Goal: Task Accomplishment & Management: Use online tool/utility

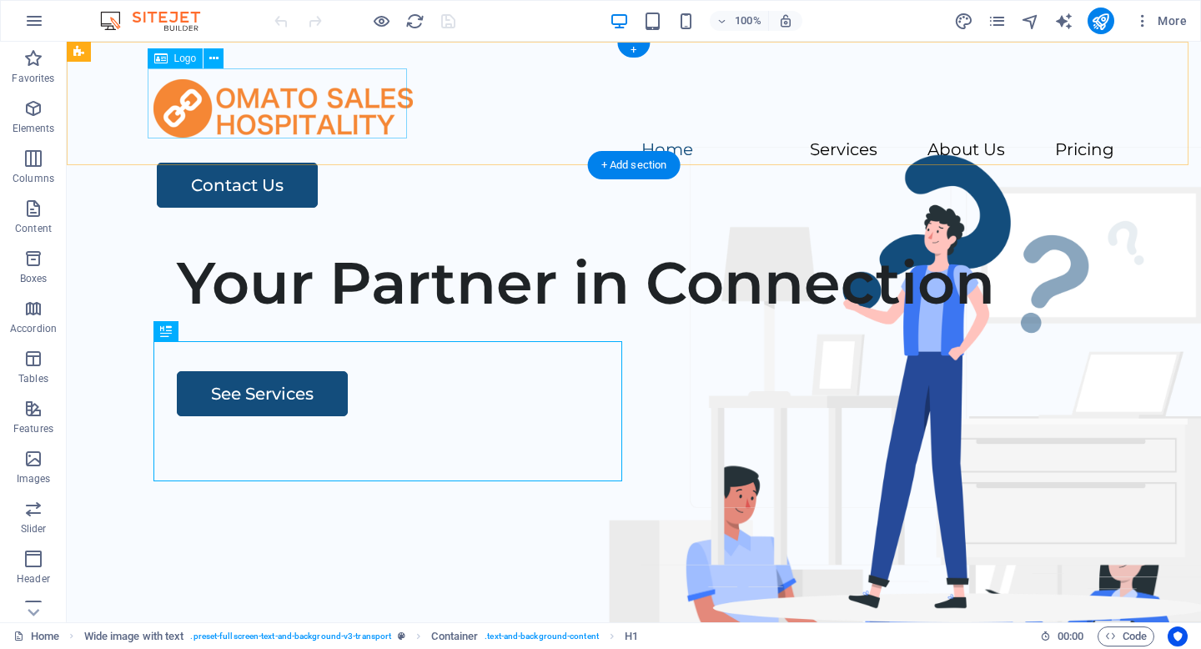
click at [343, 123] on div at bounding box center [633, 103] width 961 height 70
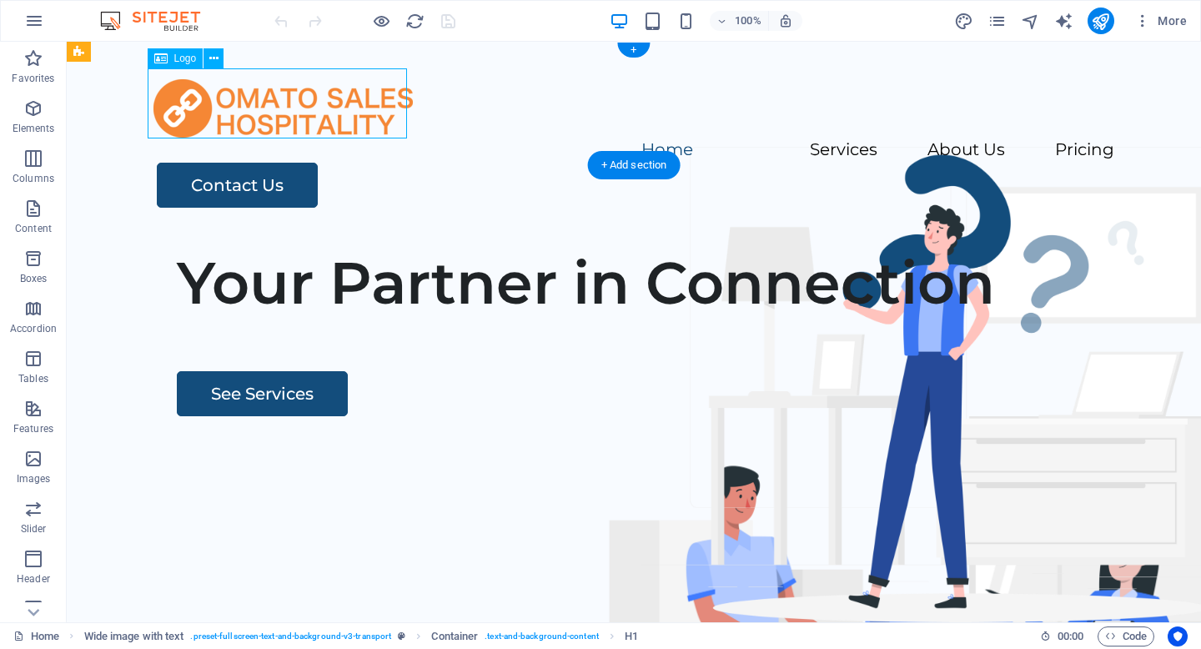
click at [343, 123] on div at bounding box center [633, 103] width 961 height 70
select select "px"
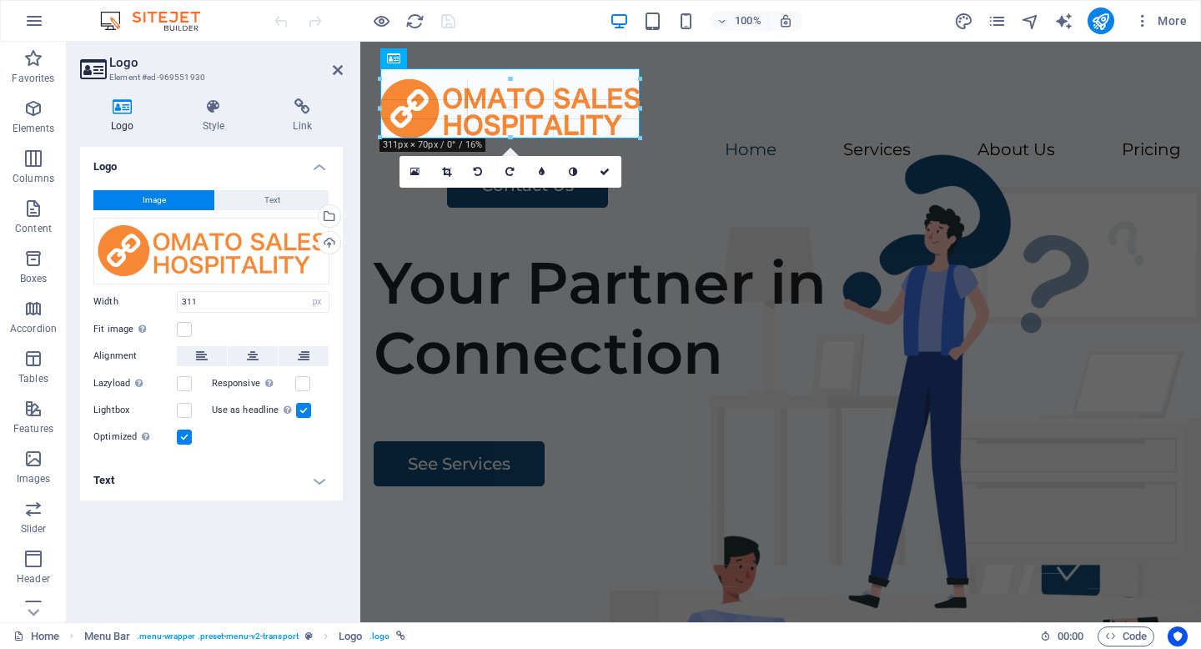
click at [637, 138] on div at bounding box center [640, 138] width 10 height 10
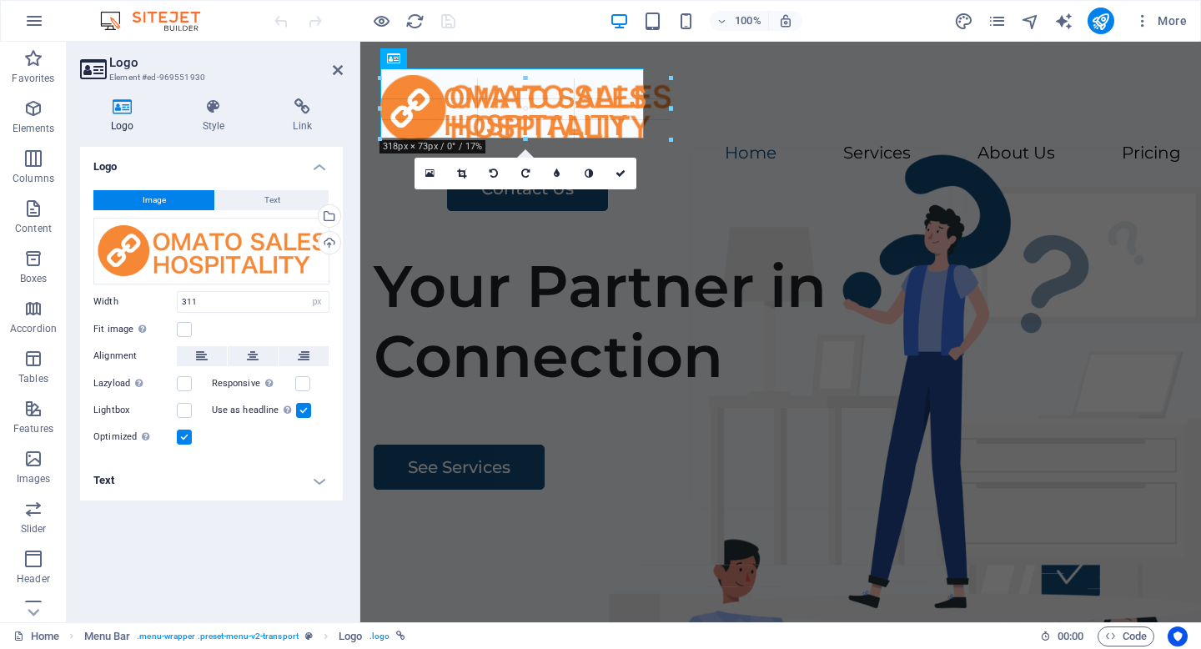
drag, startPoint x: 637, startPoint y: 138, endPoint x: 645, endPoint y: 147, distance: 11.8
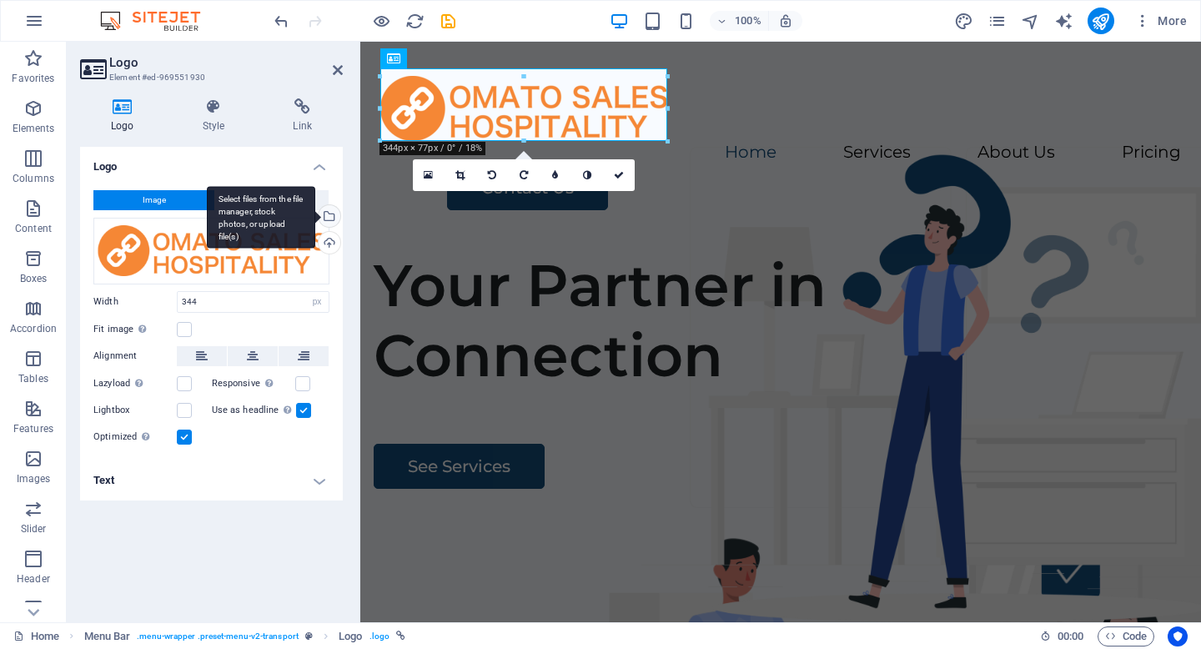
click at [330, 218] on div "Select files from the file manager, stock photos, or upload file(s)" at bounding box center [327, 217] width 25 height 25
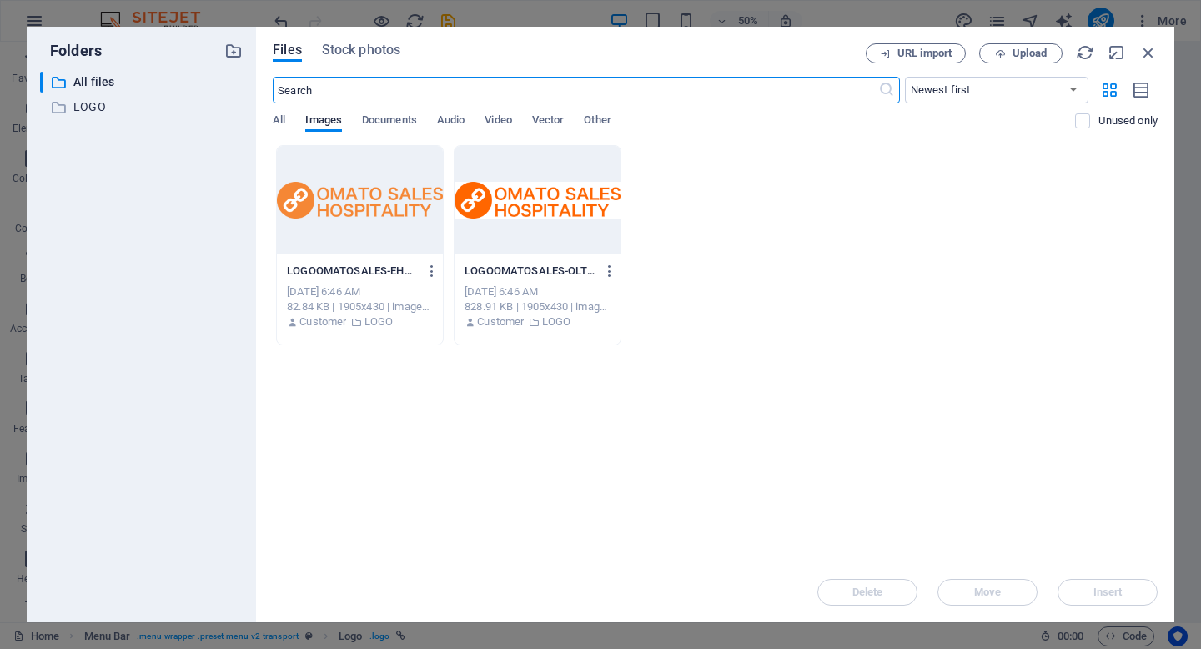
click at [573, 208] on div at bounding box center [537, 200] width 166 height 108
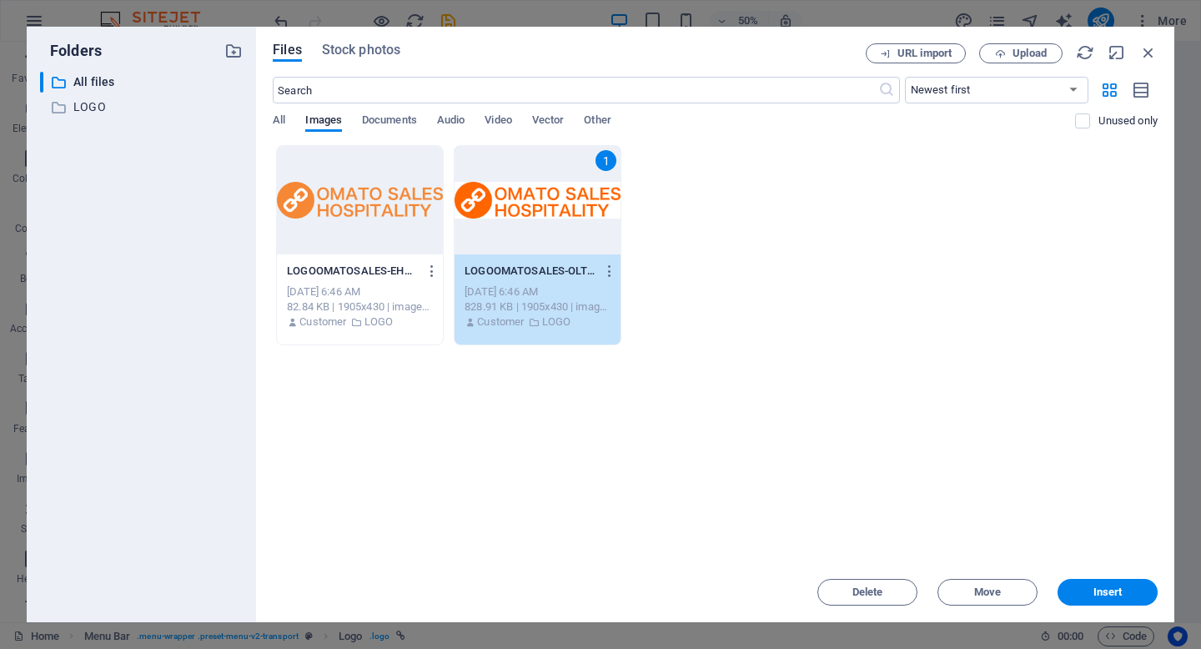
click at [573, 208] on div "1" at bounding box center [537, 200] width 166 height 108
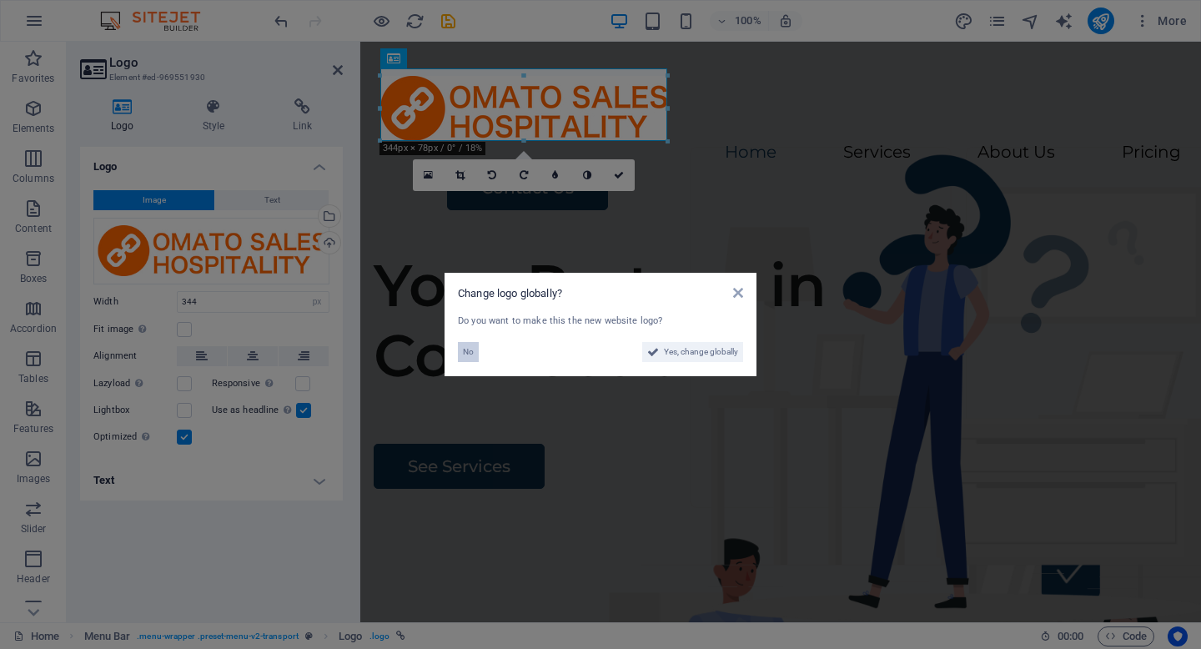
click at [469, 354] on span "No" at bounding box center [468, 352] width 11 height 20
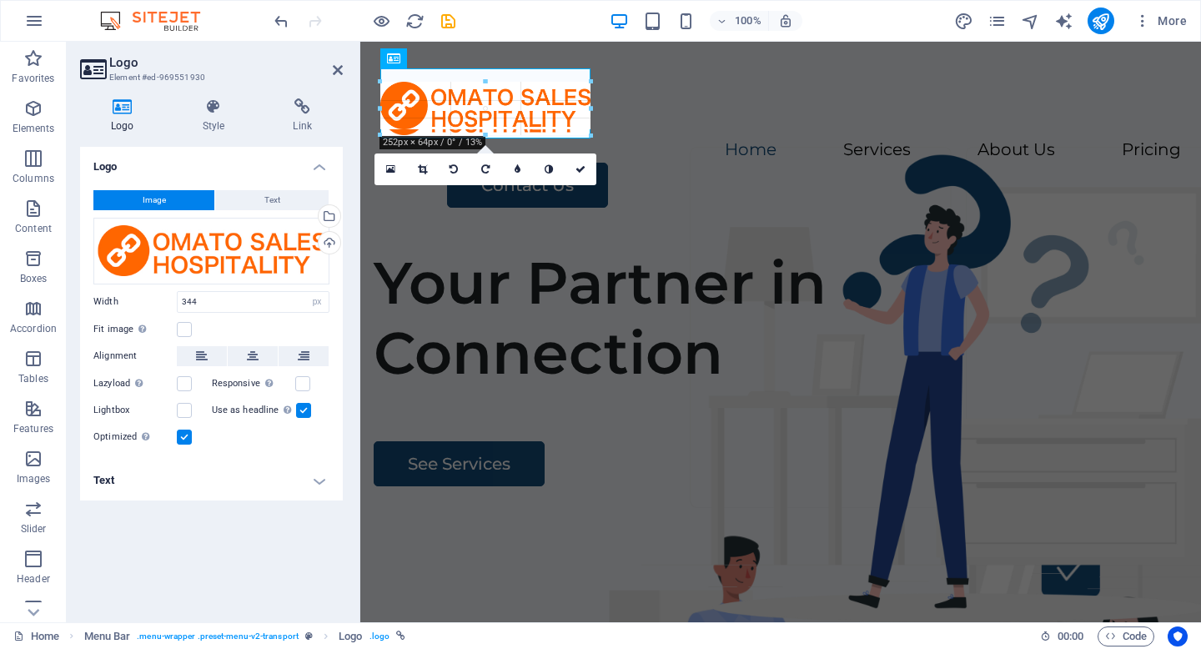
drag, startPoint x: 667, startPoint y: 142, endPoint x: 594, endPoint y: 123, distance: 75.8
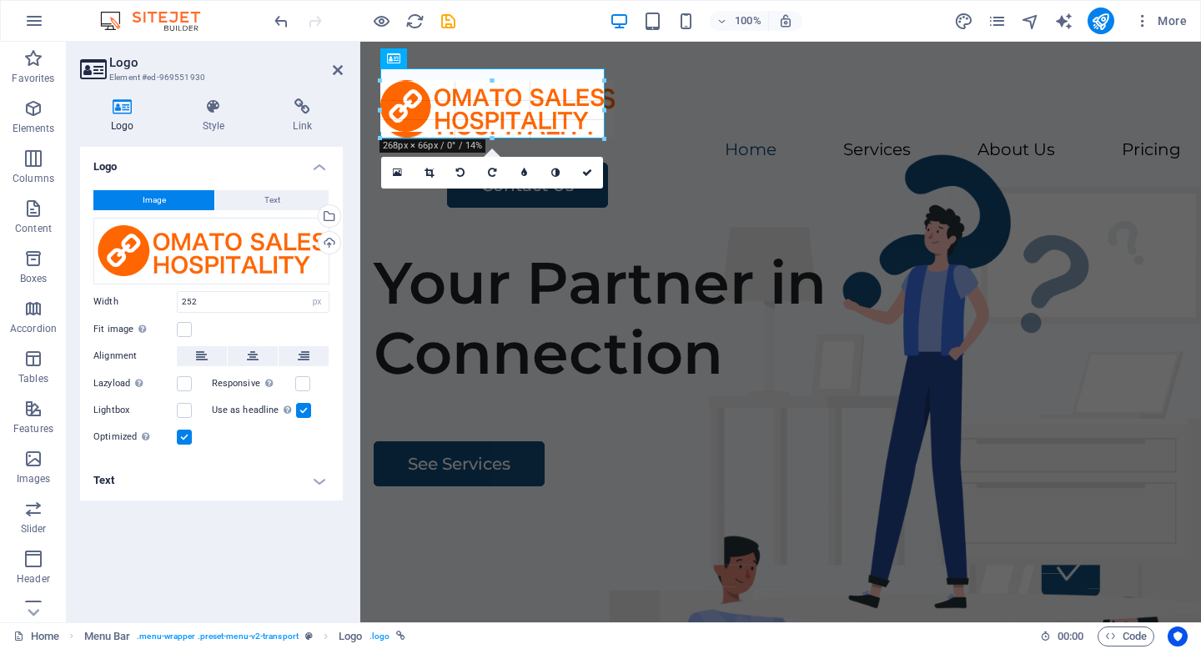
drag, startPoint x: 589, startPoint y: 134, endPoint x: 614, endPoint y: 126, distance: 25.6
type input "280"
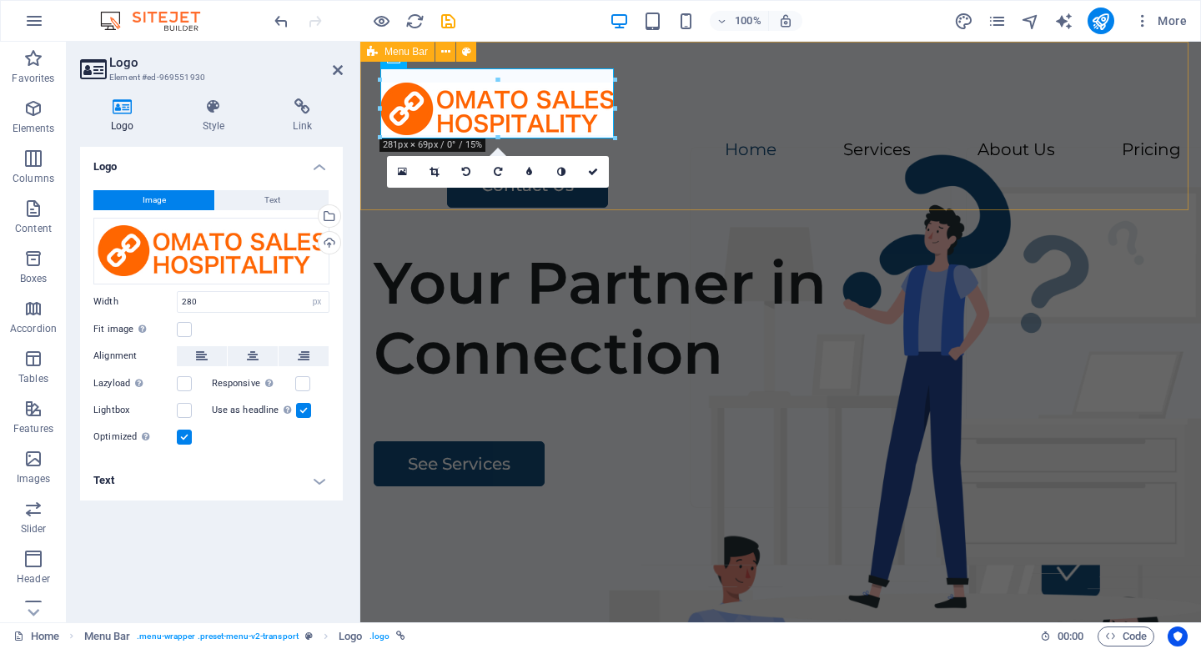
click at [653, 153] on div "Menu Home Services About Us Pricing Contact Us" at bounding box center [780, 138] width 840 height 193
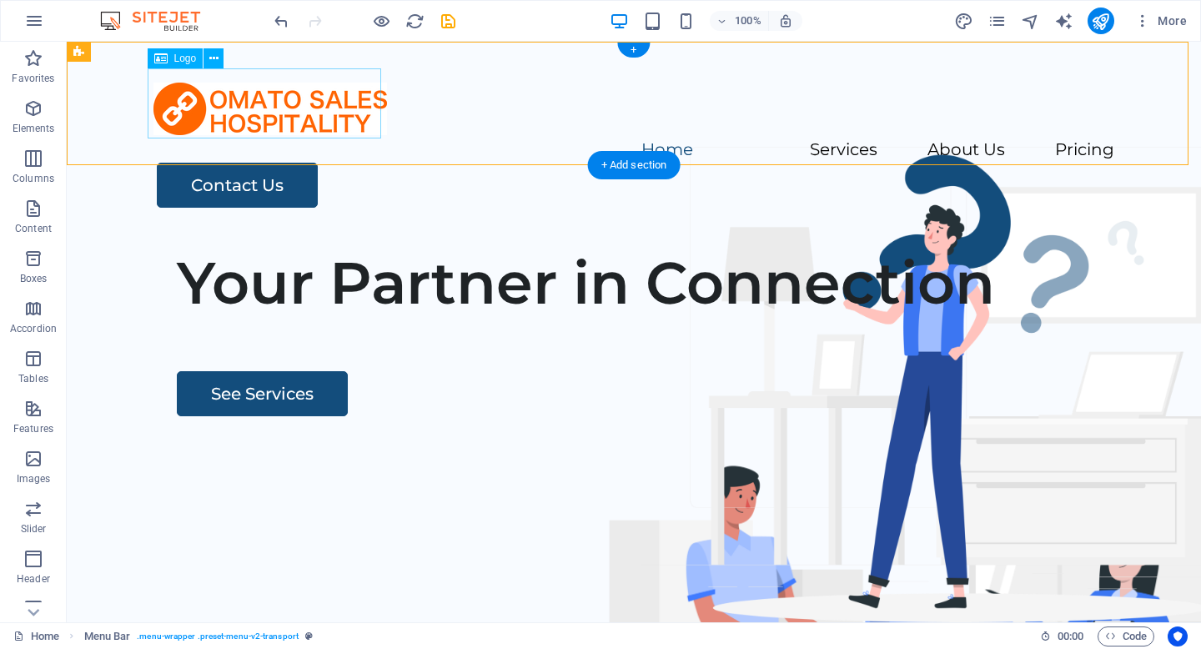
click at [322, 97] on div at bounding box center [633, 103] width 961 height 70
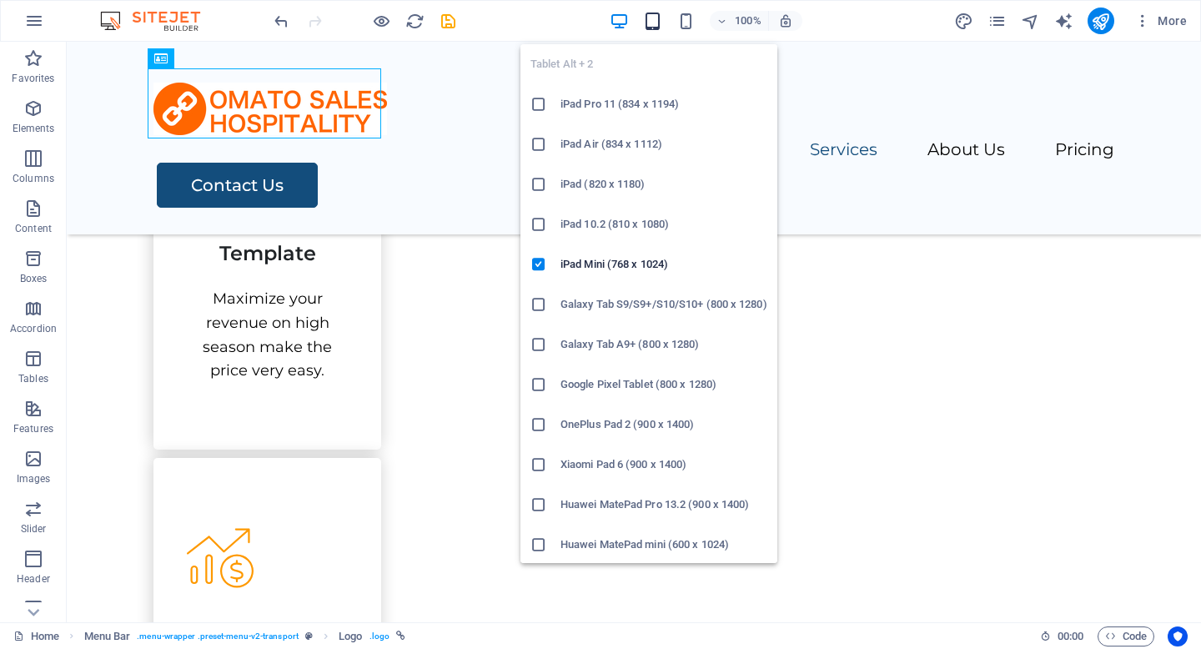
click at [660, 24] on icon "button" at bounding box center [652, 21] width 19 height 19
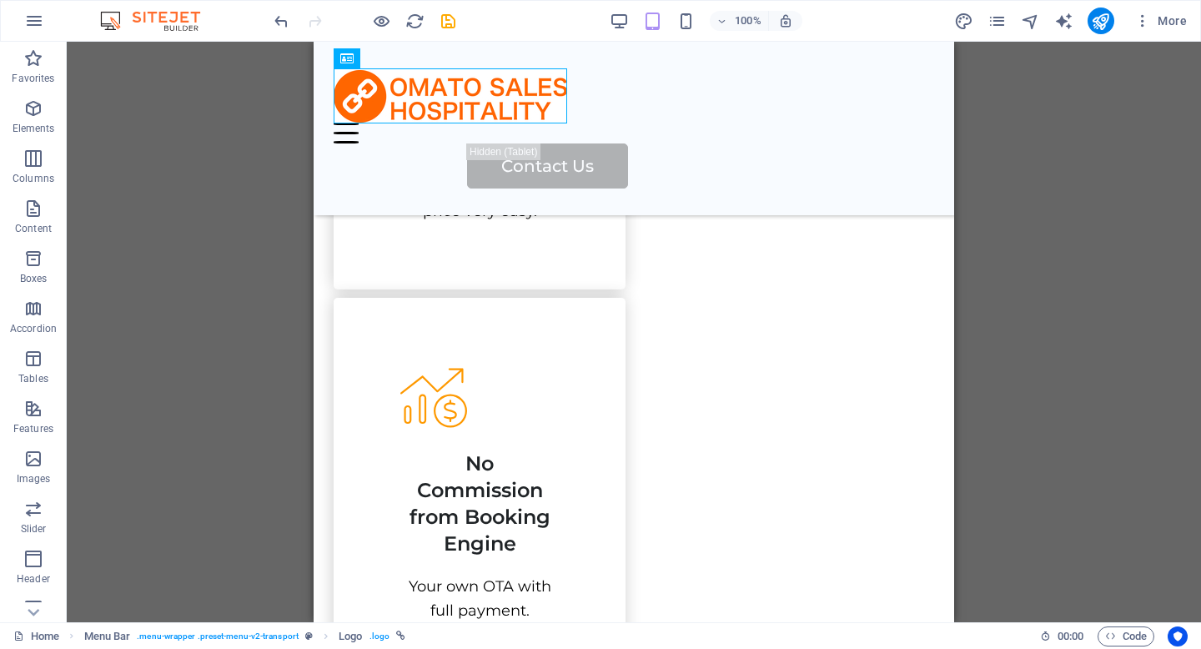
click at [698, 16] on div "100%" at bounding box center [705, 21] width 193 height 27
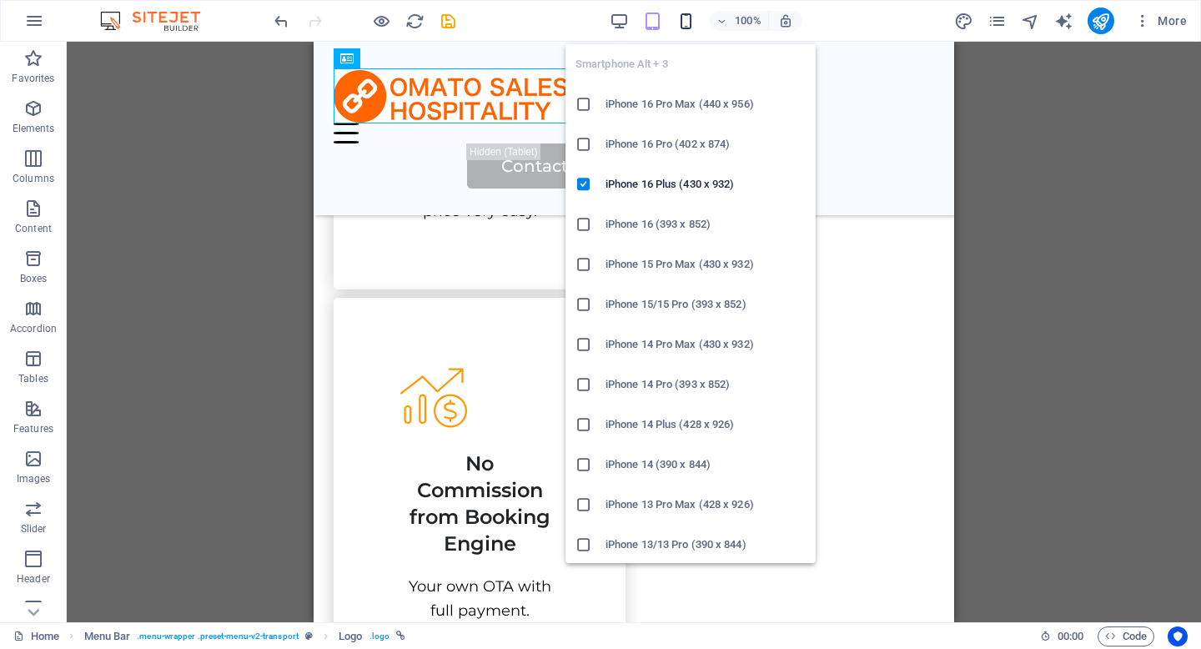
click at [685, 25] on icon "button" at bounding box center [685, 21] width 19 height 19
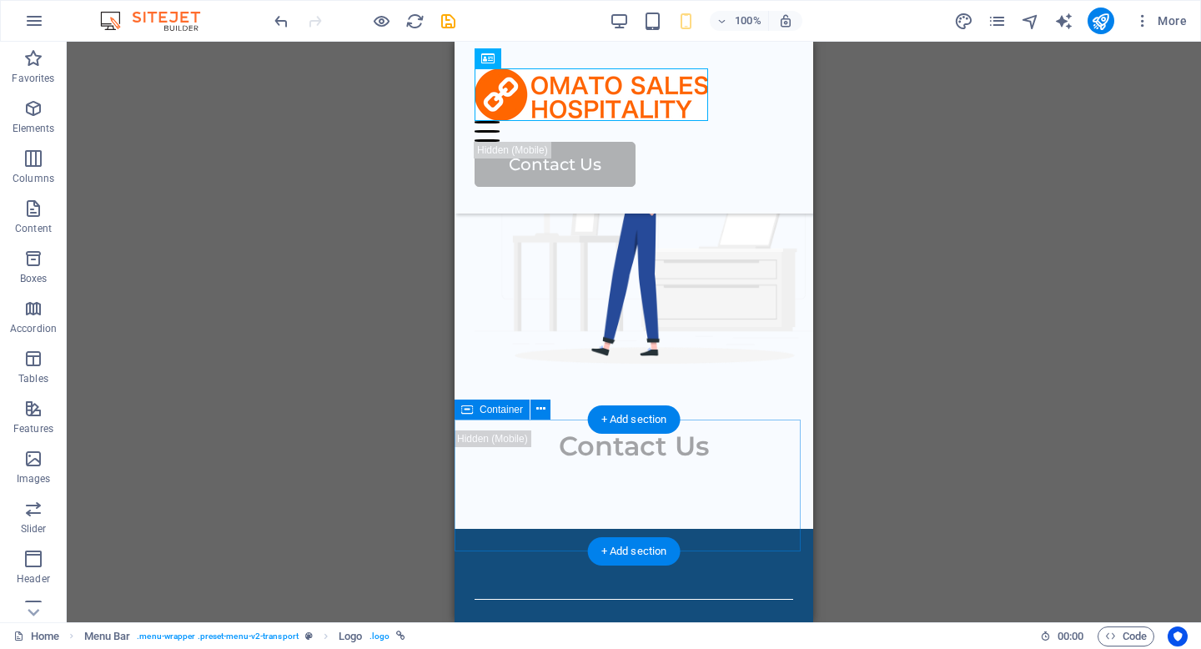
scroll to position [3122, 0]
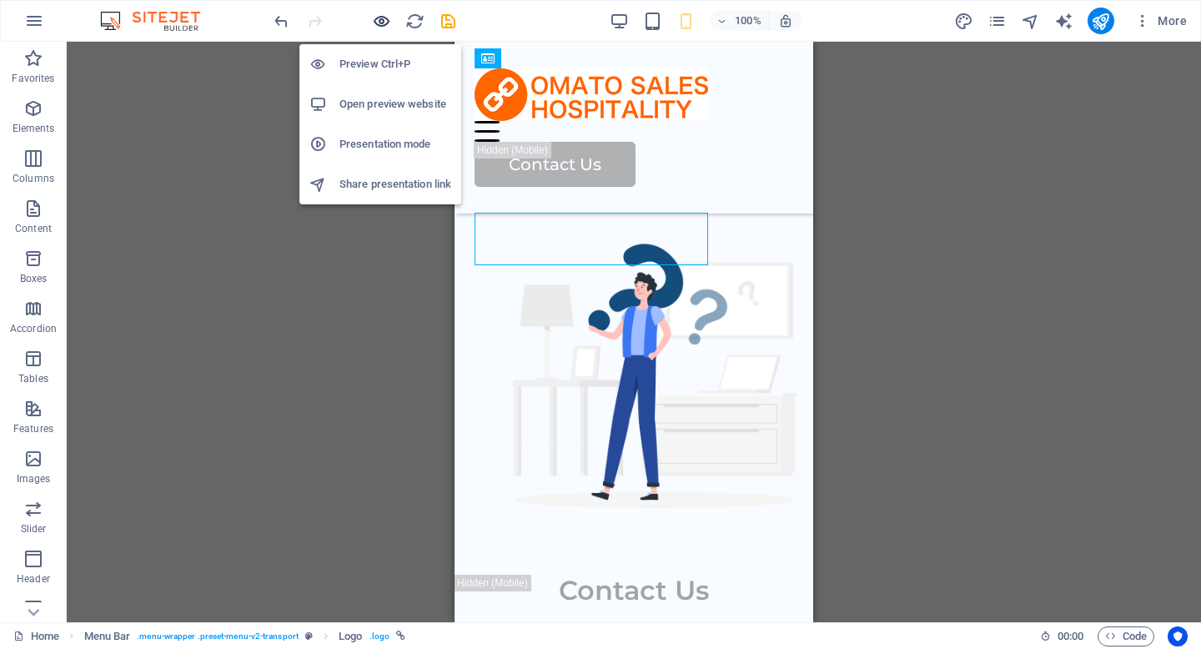
click at [385, 24] on icon "button" at bounding box center [381, 21] width 19 height 19
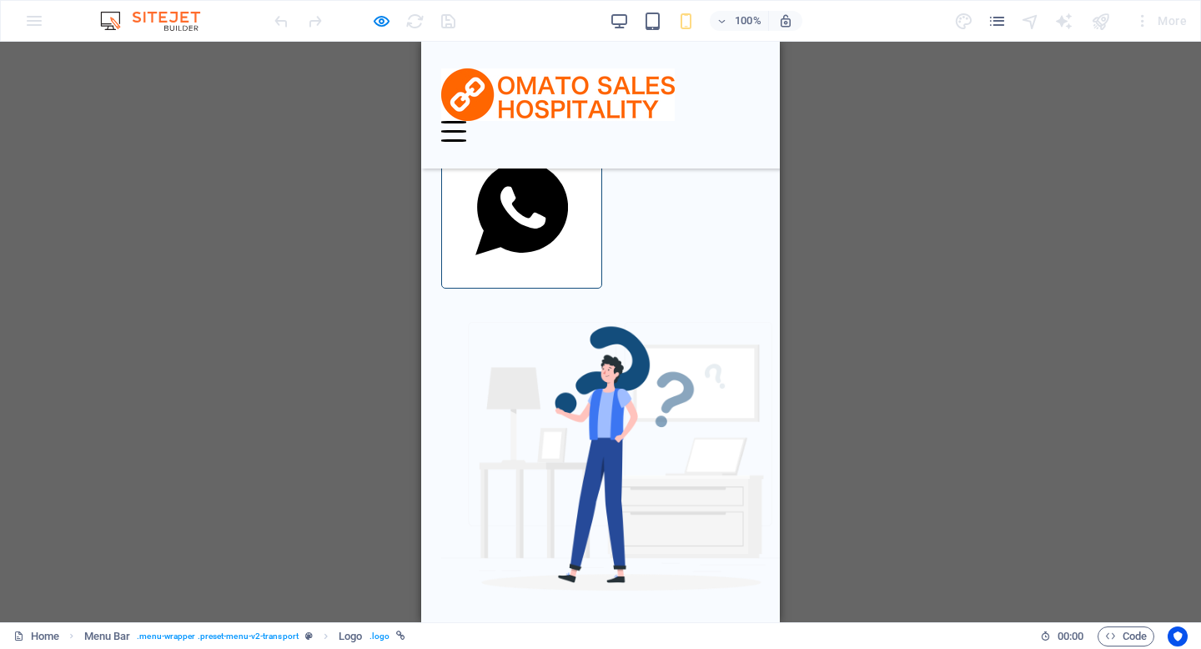
scroll to position [2821, 0]
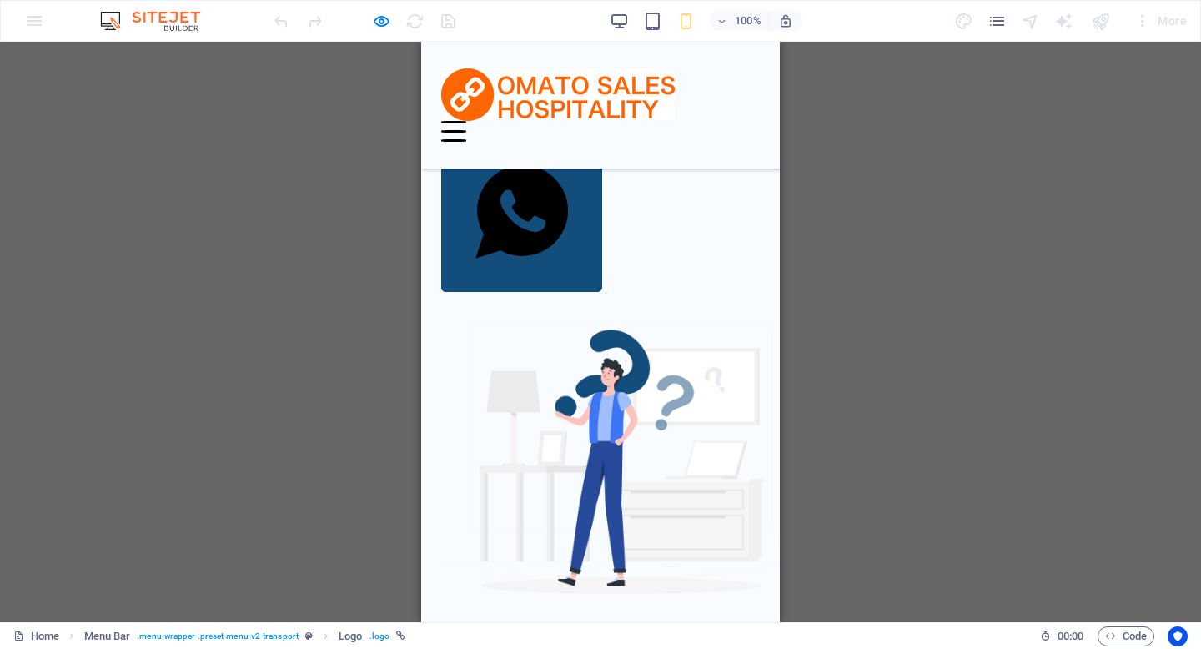
click at [622, 113] on h2 "About Us" at bounding box center [600, 98] width 318 height 32
click at [574, 134] on div at bounding box center [600, 124] width 318 height 20
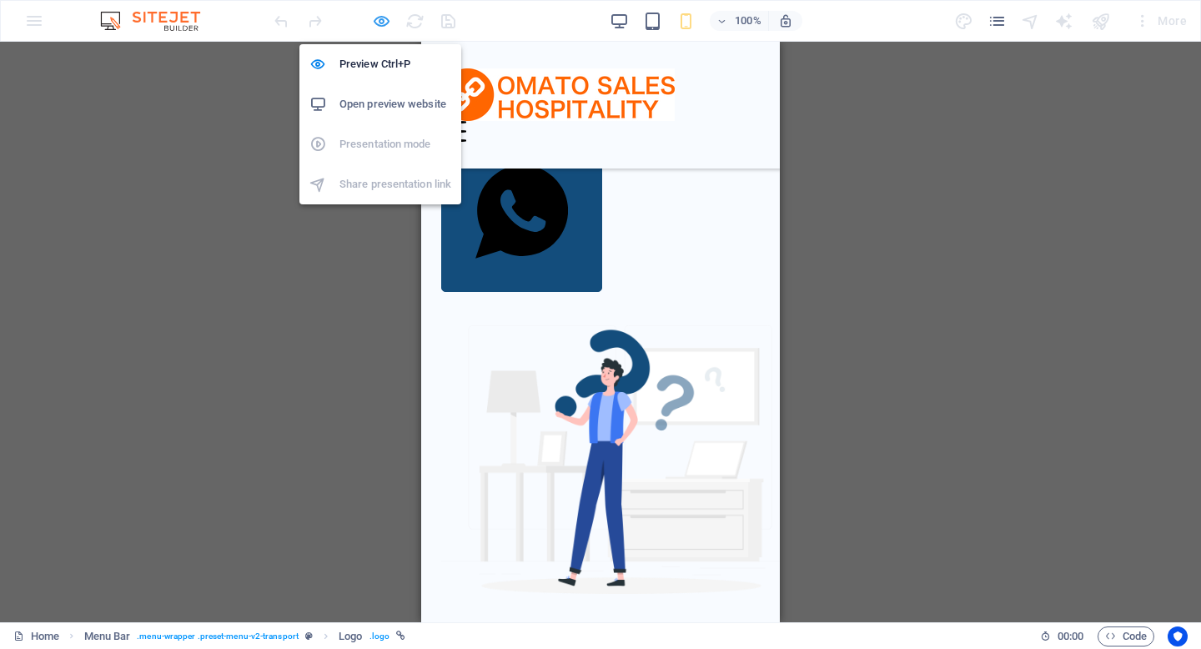
click at [381, 26] on icon "button" at bounding box center [381, 21] width 19 height 19
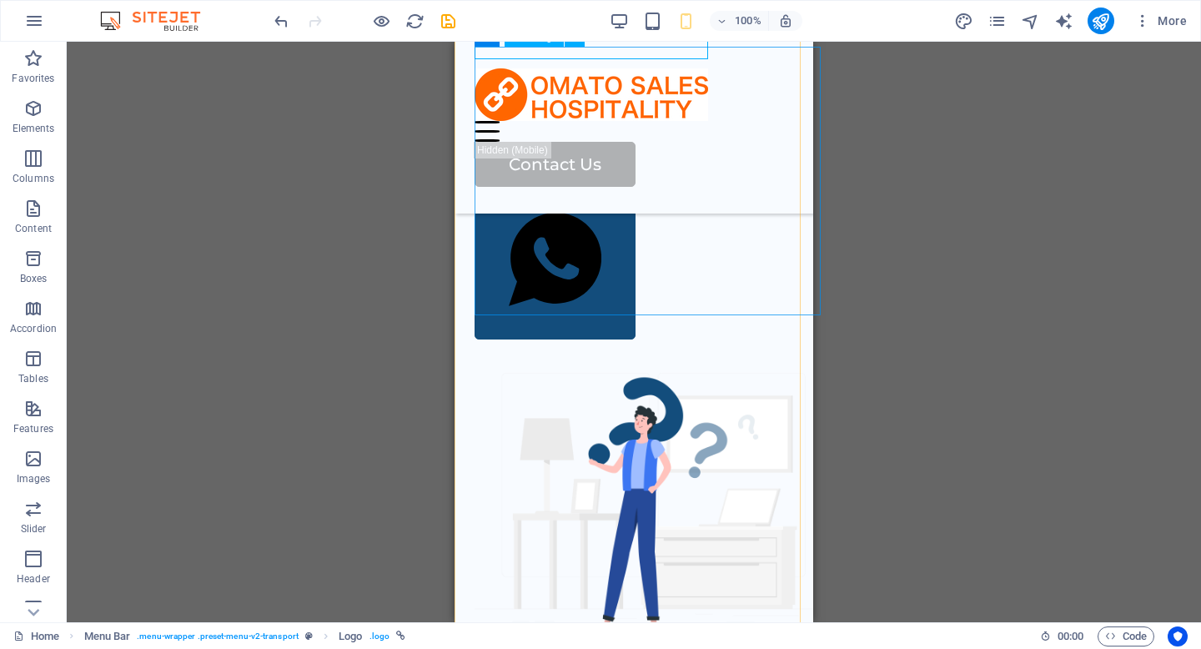
scroll to position [3056, 0]
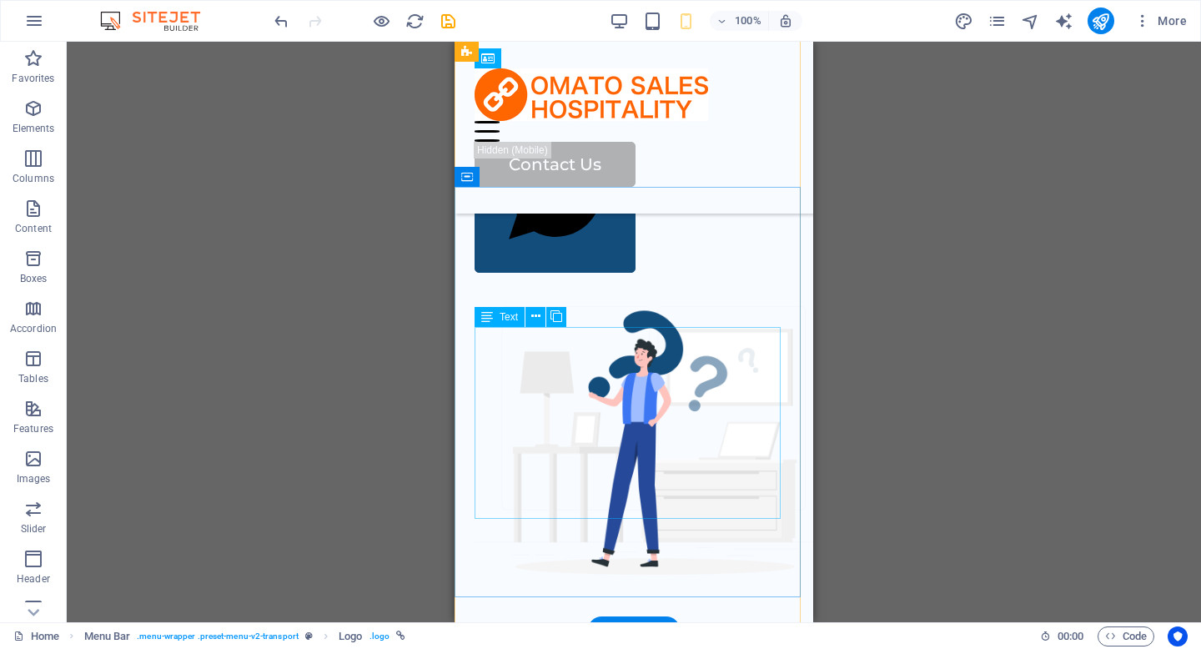
click at [597, 115] on div "We are helping to connect all of the OTA to expand your marketing to all the pe…" at bounding box center [633, 29] width 318 height 171
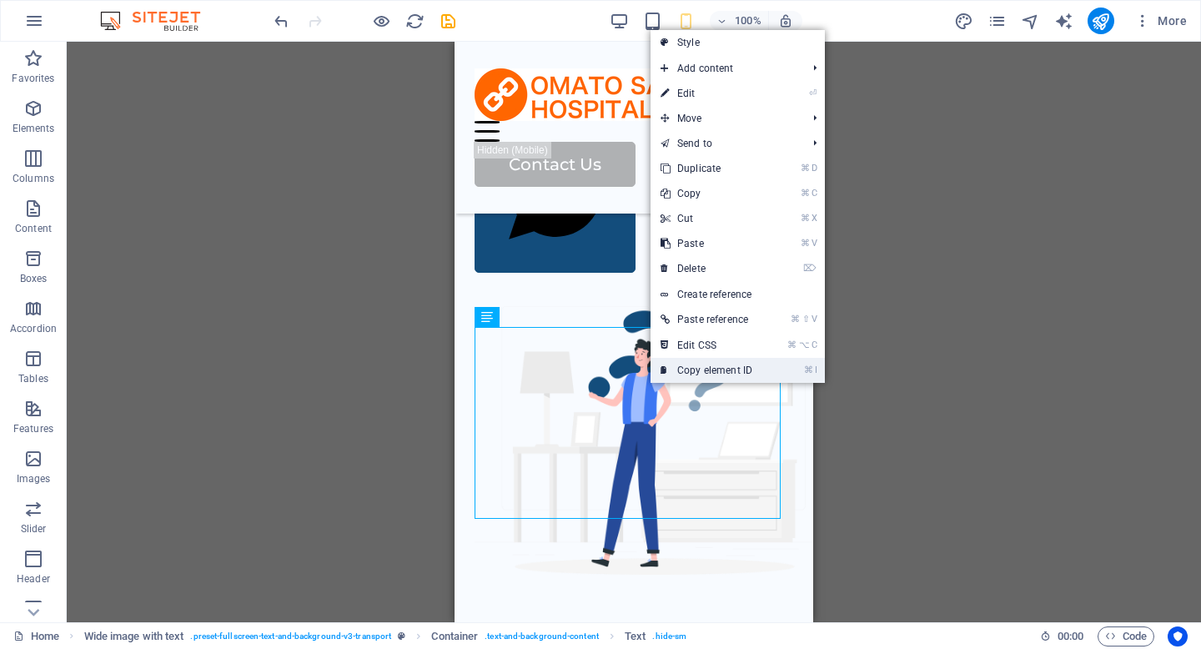
click at [679, 375] on link "⌘ I Copy element ID" at bounding box center [706, 370] width 112 height 25
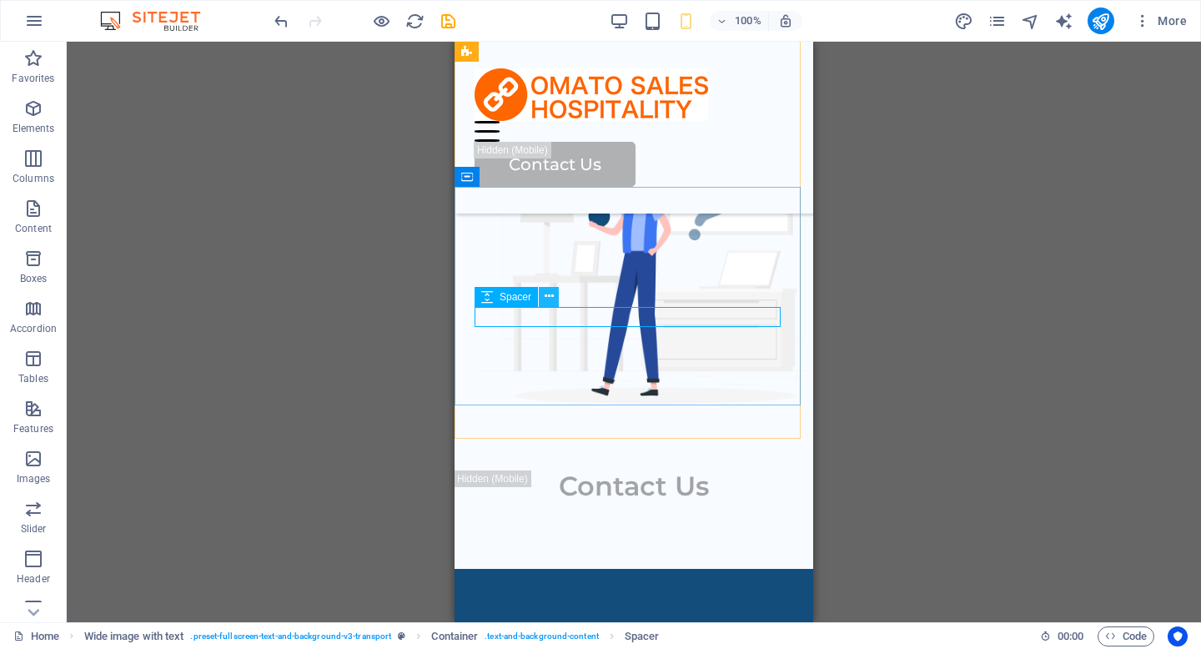
click at [549, 300] on icon at bounding box center [548, 297] width 9 height 18
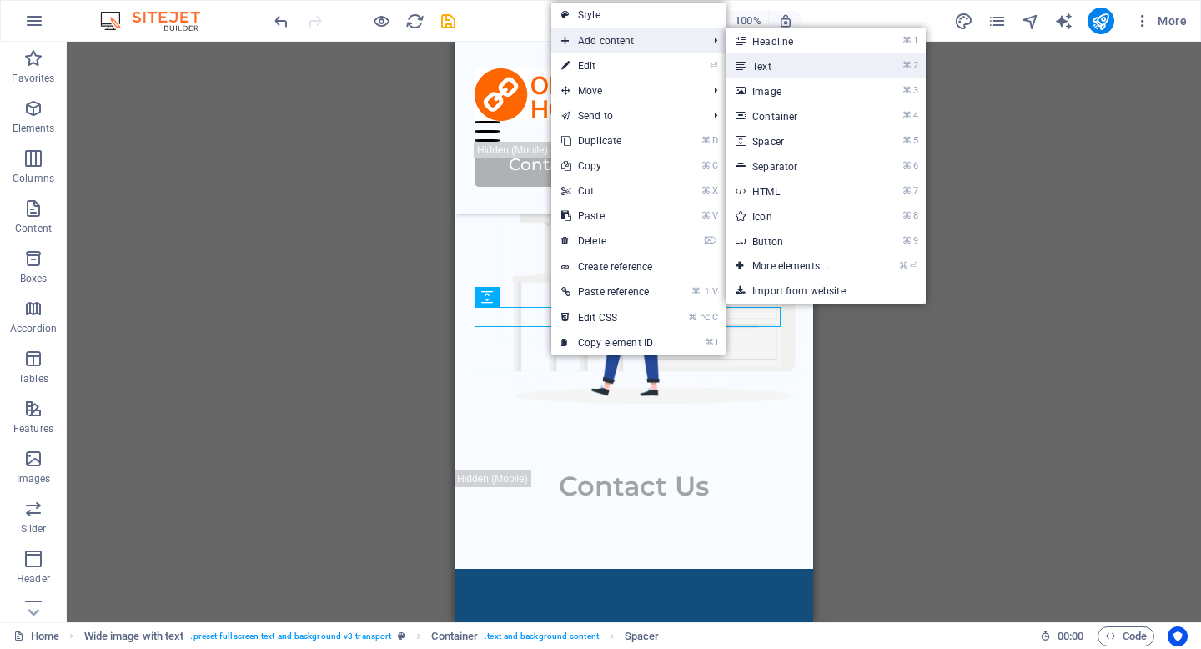
click at [770, 69] on link "⌘ 2 Text" at bounding box center [794, 65] width 138 height 25
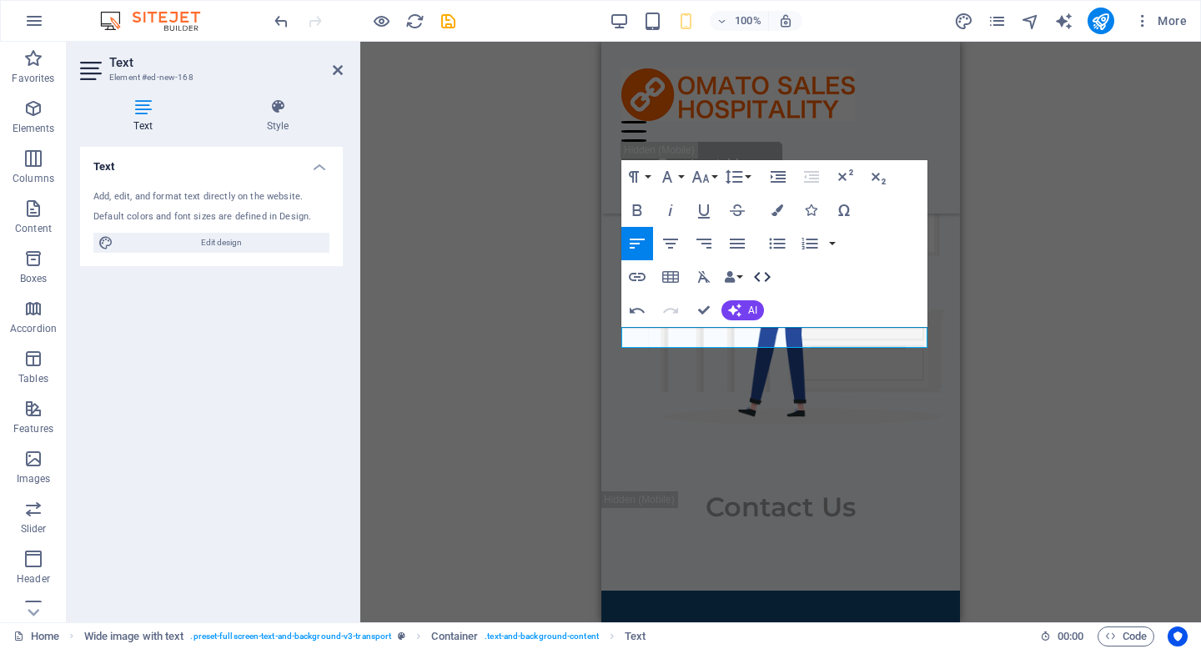
scroll to position [0, 7]
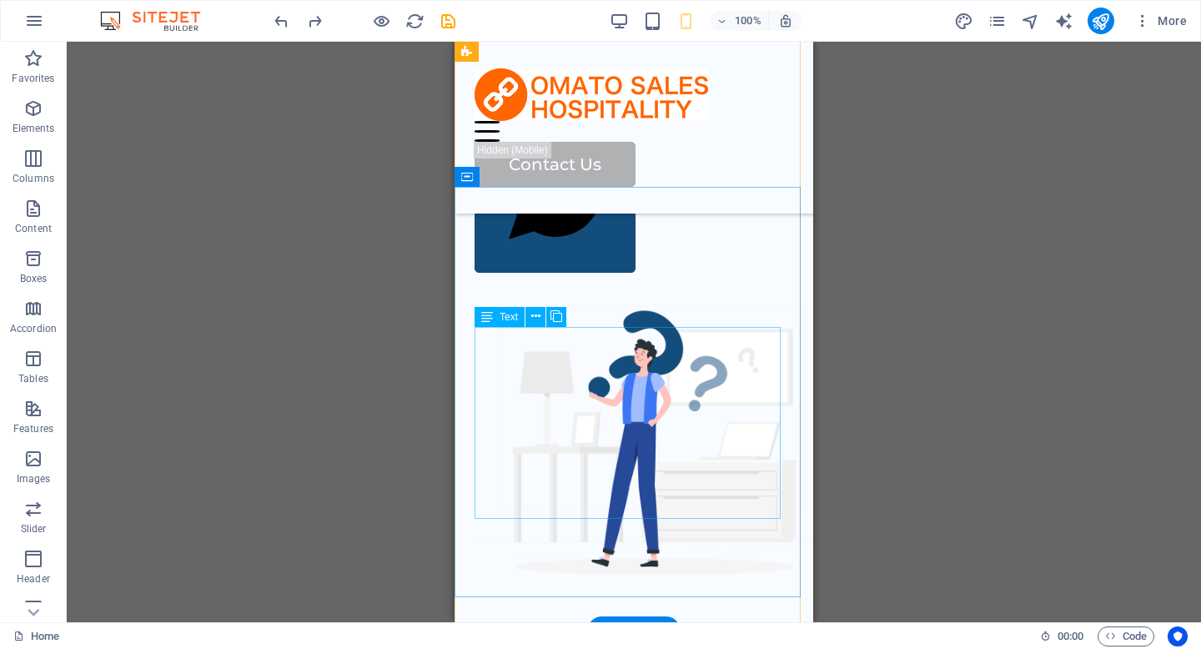
click at [725, 115] on div "We are helping to connect all of the OTA to expand your marketing to all the pe…" at bounding box center [633, 29] width 318 height 171
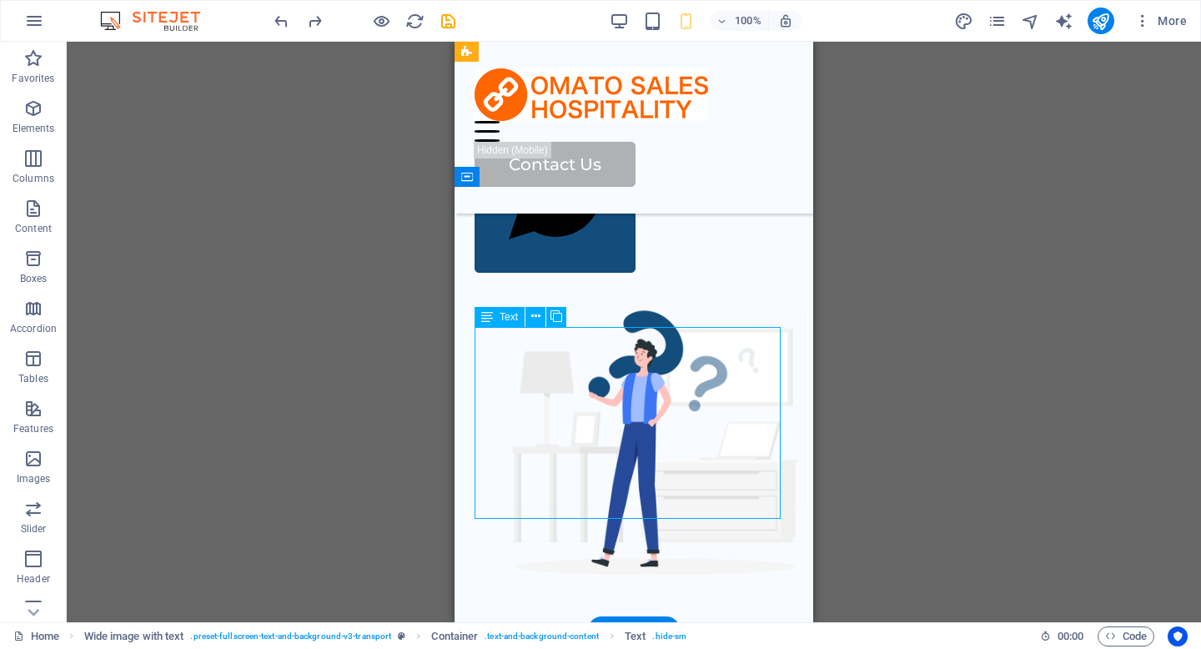
click at [725, 115] on div "We are helping to connect all of the OTA to expand your marketing to all the pe…" at bounding box center [633, 29] width 318 height 171
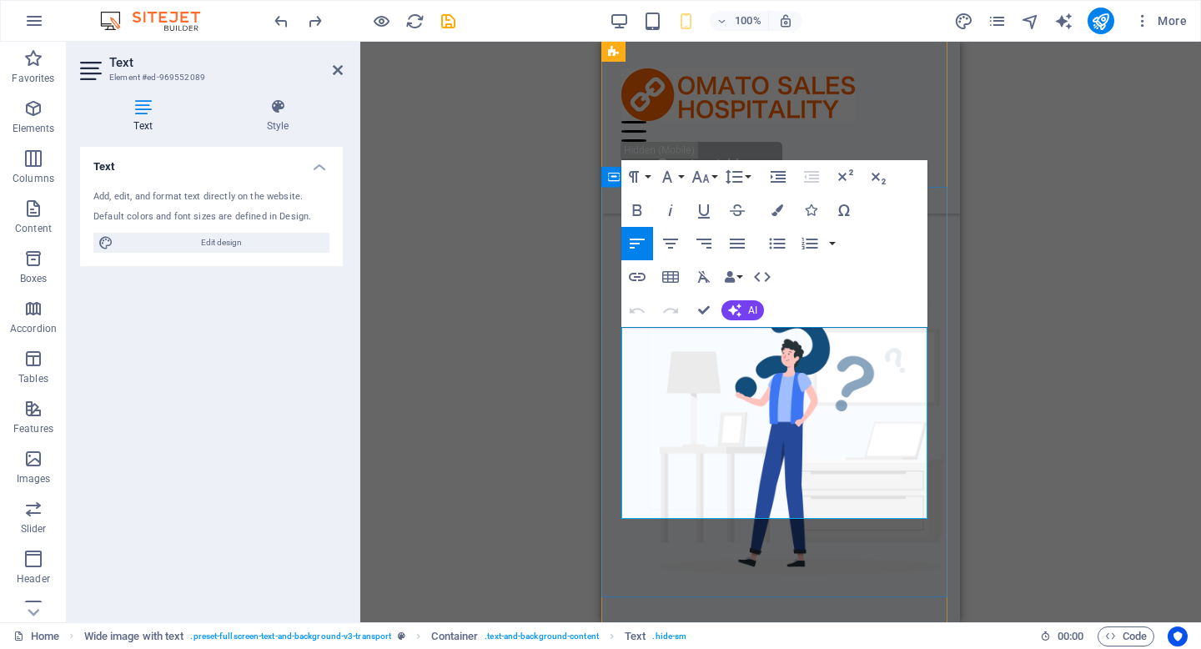
click at [725, 115] on p "We are helping to connect all of the OTA to expand your marketing to all the pe…" at bounding box center [780, 29] width 318 height 171
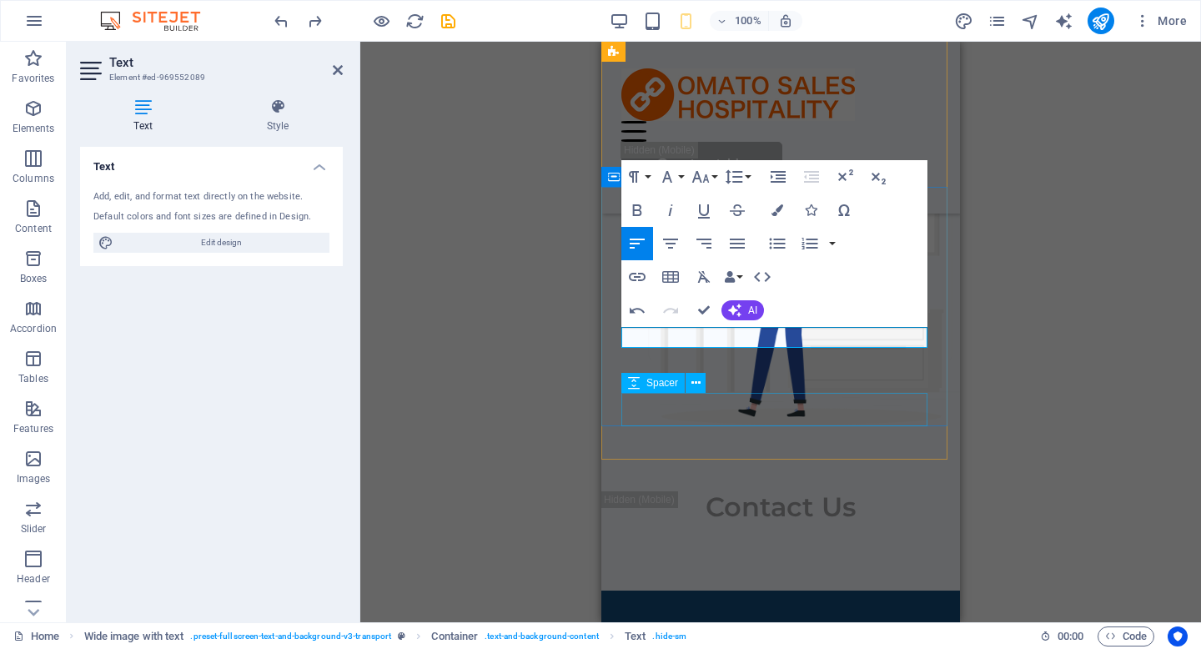
click at [752, 156] on div at bounding box center [780, 139] width 318 height 33
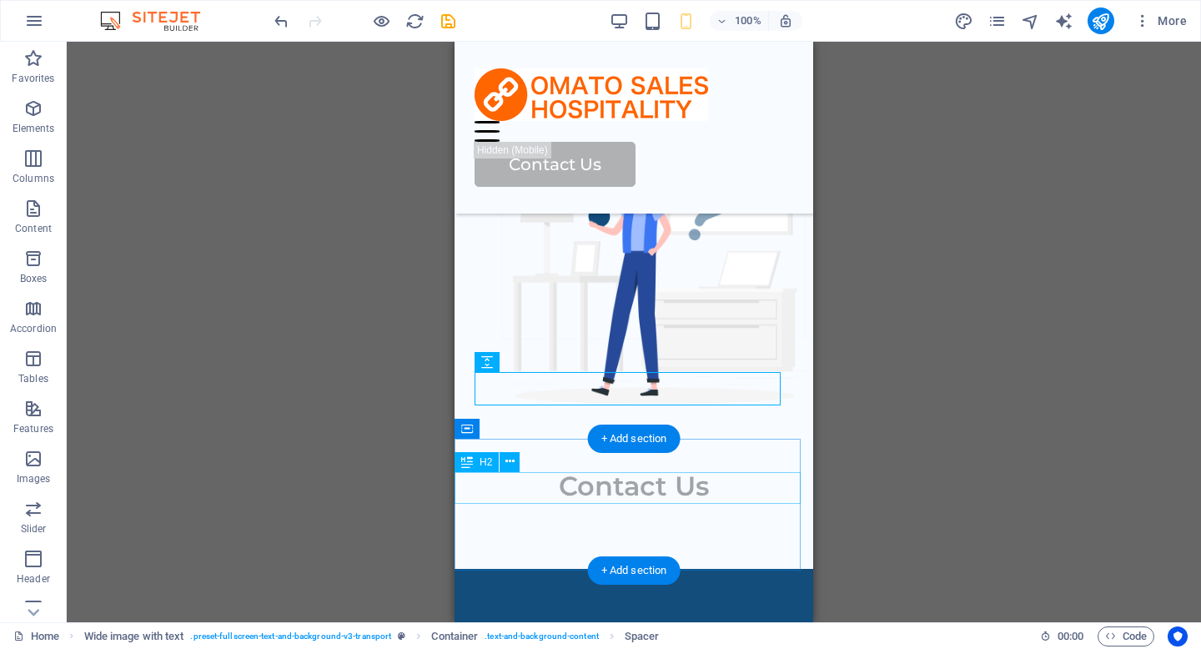
click at [743, 478] on div "Contact Us" at bounding box center [633, 486] width 359 height 32
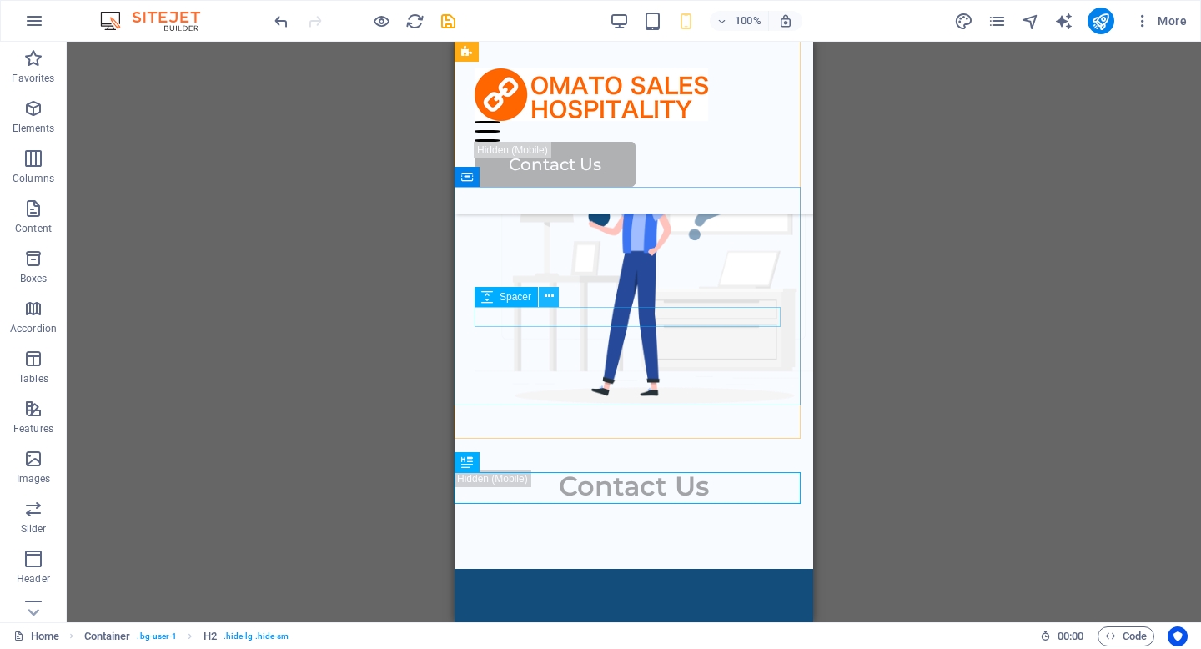
click at [551, 298] on icon at bounding box center [548, 297] width 9 height 18
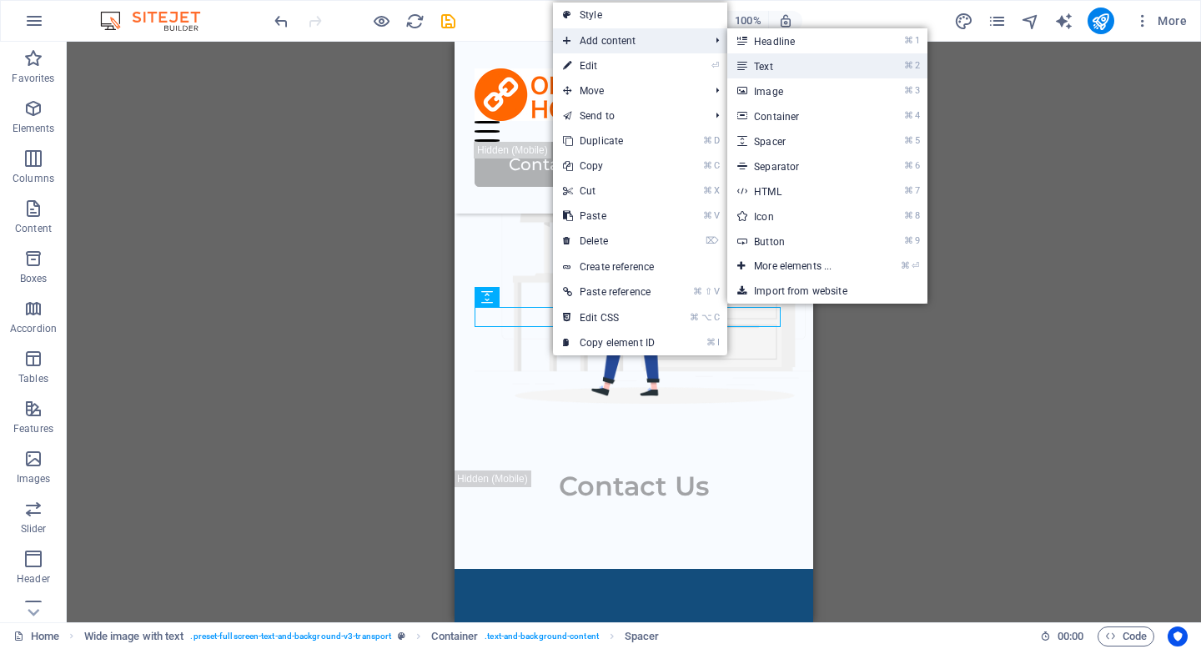
click at [743, 68] on icon at bounding box center [741, 65] width 8 height 25
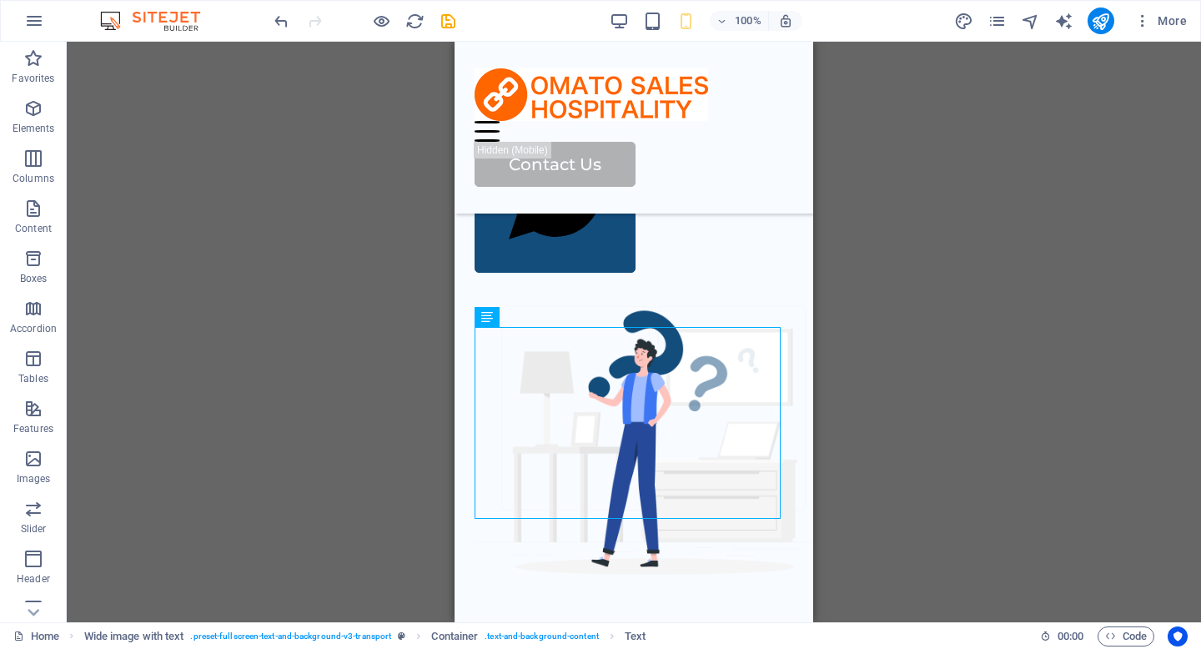
click at [898, 309] on div "Drag here to replace the existing content. Press “Ctrl” if you want to create a…" at bounding box center [634, 332] width 1134 height 580
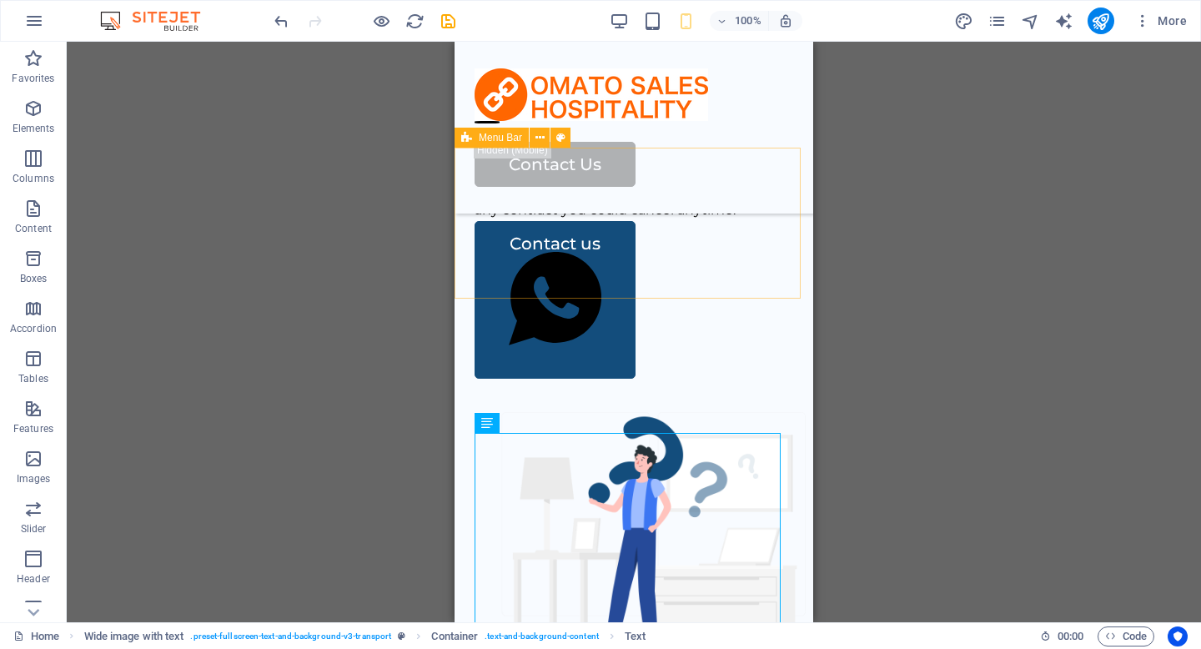
scroll to position [2939, 0]
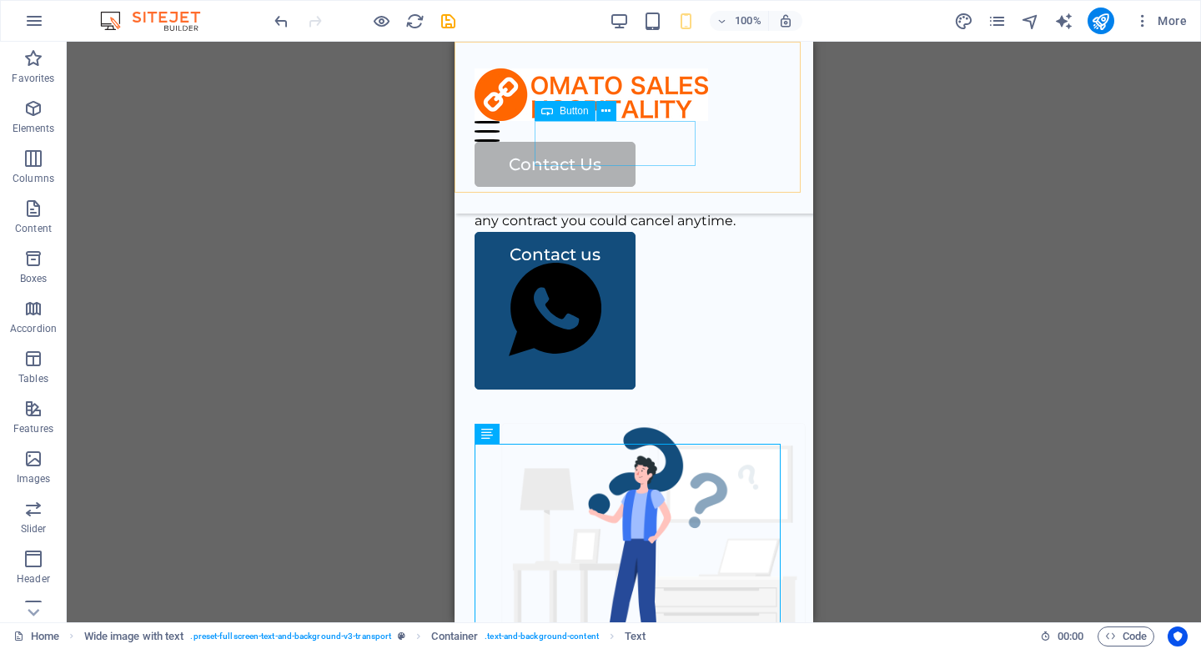
click at [581, 143] on div "Contact Us" at bounding box center [633, 164] width 318 height 45
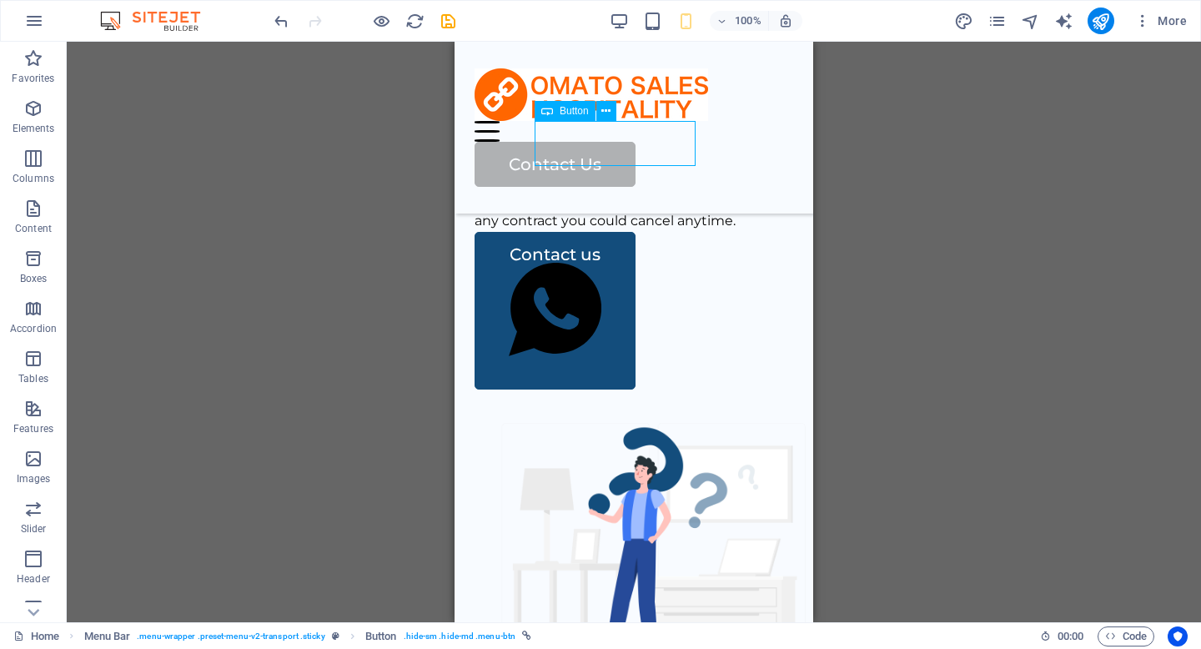
click at [581, 143] on div "Contact Us" at bounding box center [633, 164] width 318 height 45
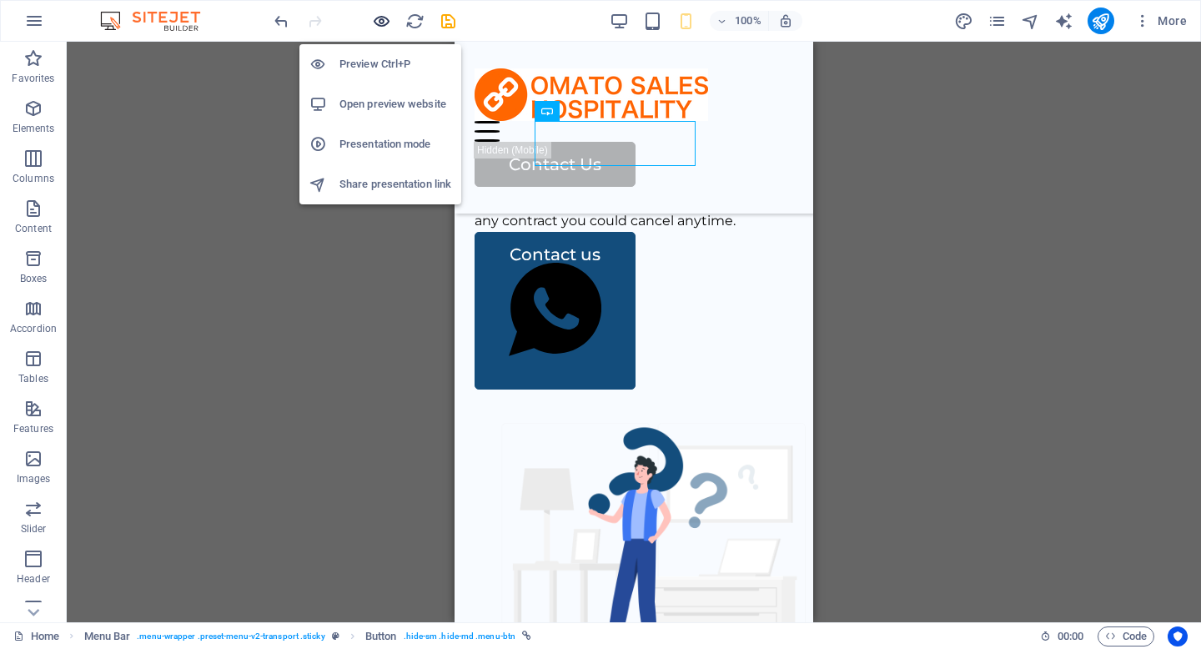
click at [387, 23] on icon "button" at bounding box center [381, 21] width 19 height 19
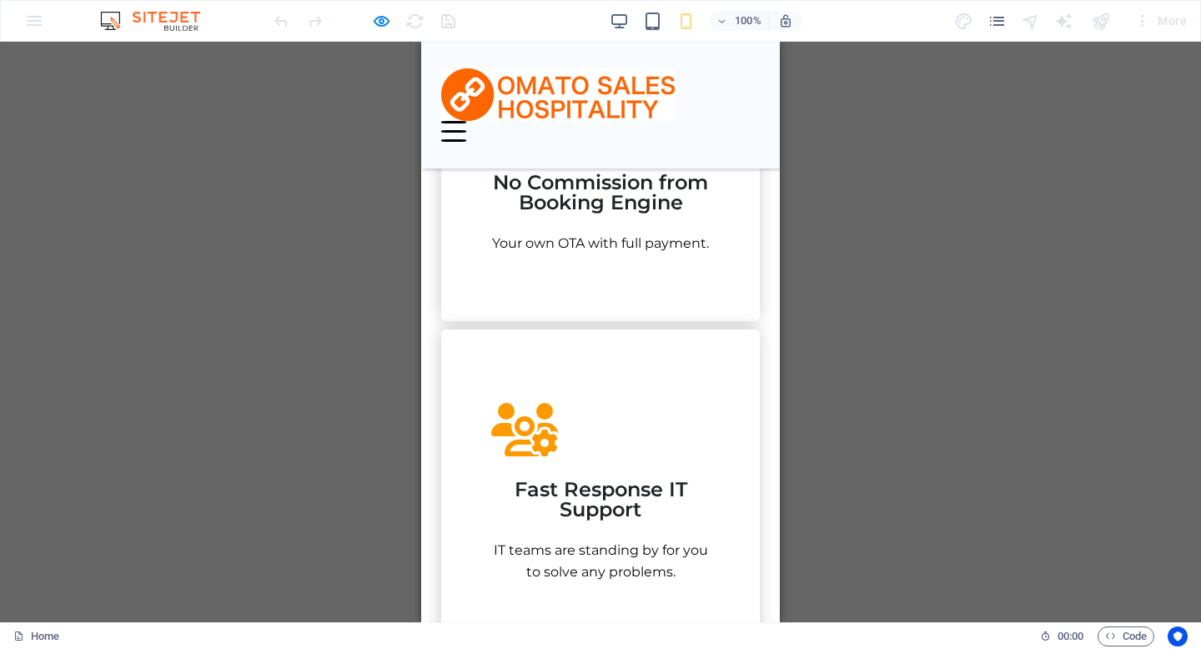
scroll to position [1570, 0]
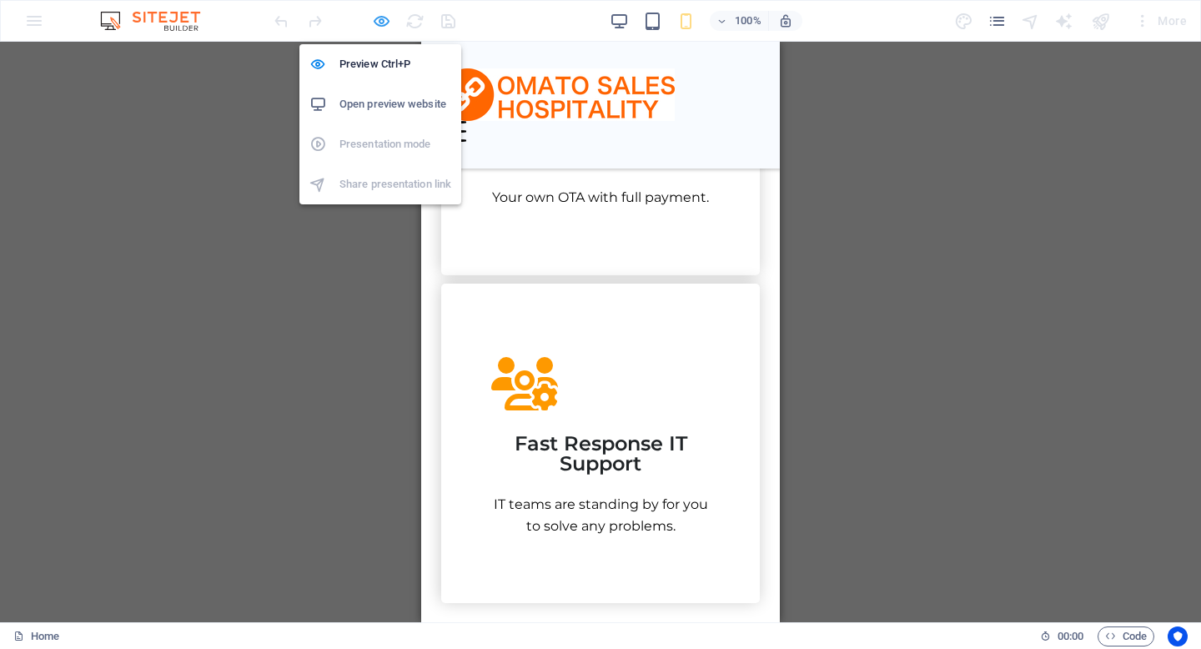
click at [384, 24] on icon "button" at bounding box center [381, 21] width 19 height 19
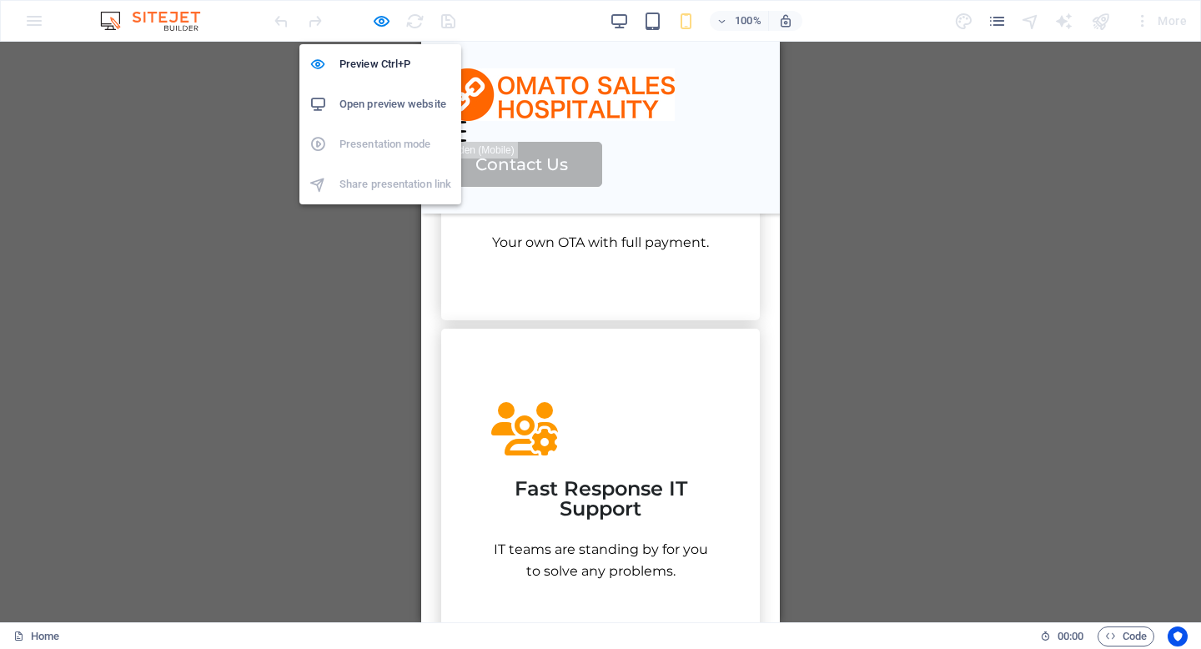
scroll to position [1615, 0]
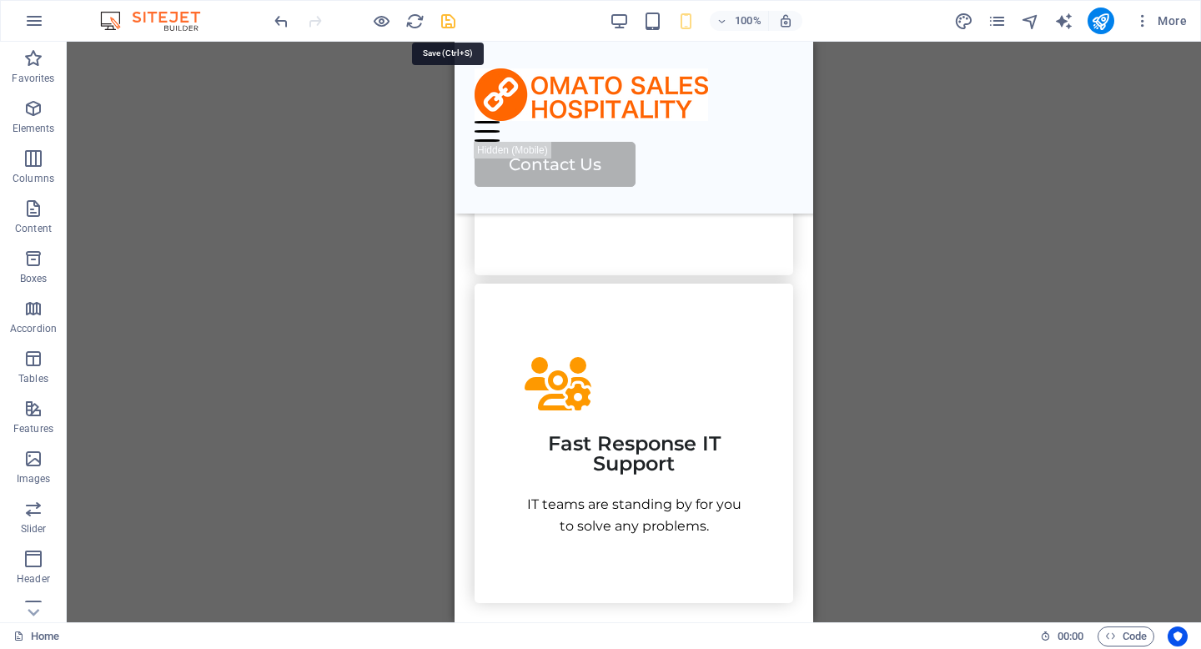
click at [449, 23] on icon "save" at bounding box center [448, 21] width 19 height 19
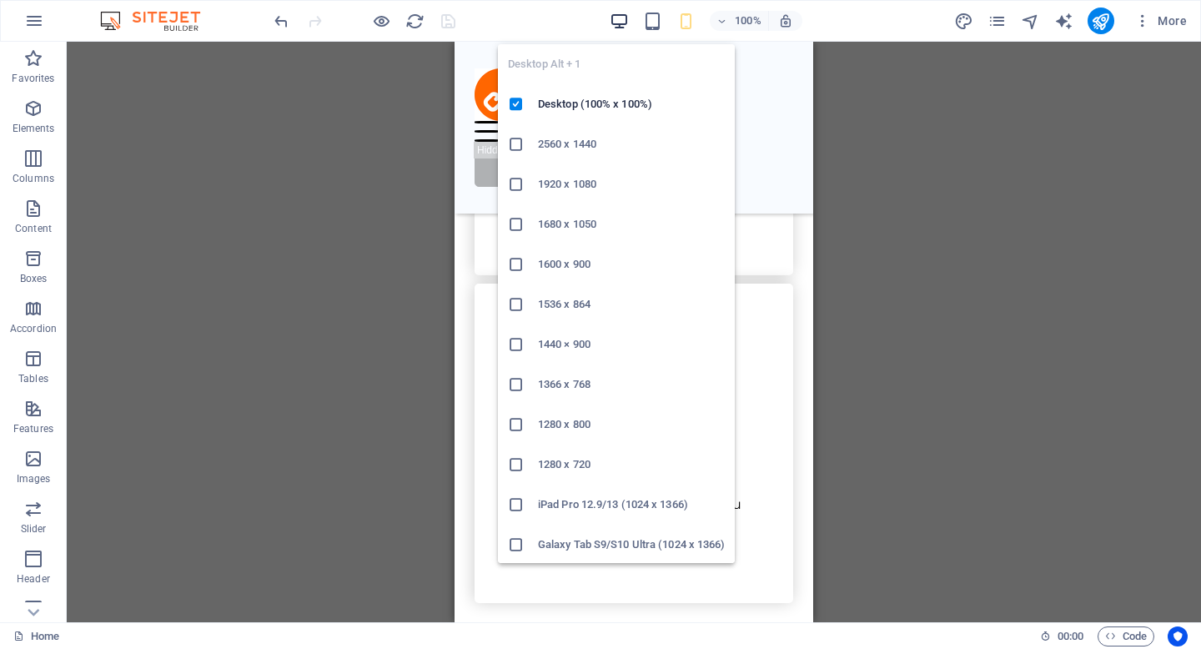
click at [619, 24] on icon "button" at bounding box center [618, 21] width 19 height 19
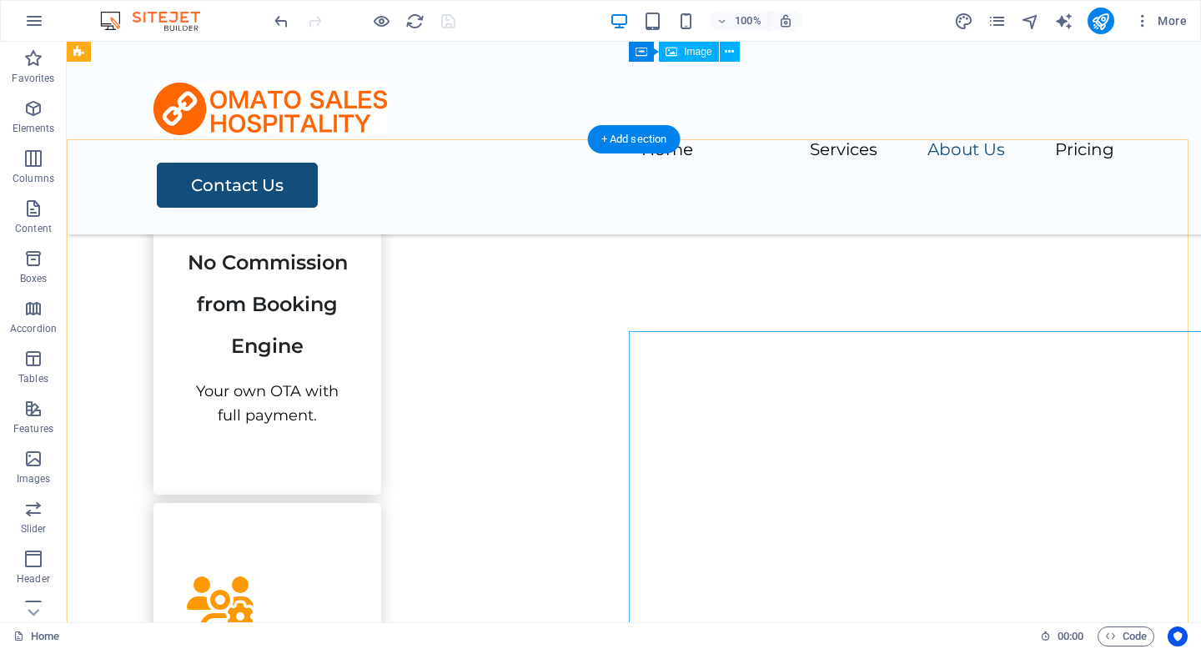
scroll to position [1720, 0]
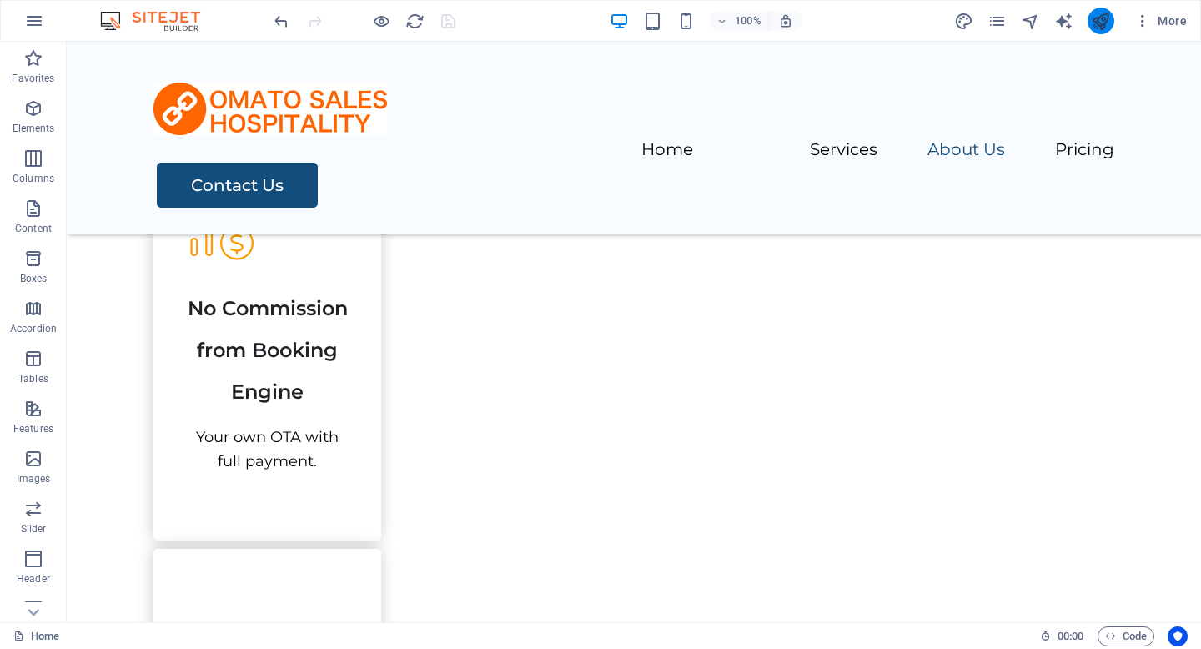
click at [1102, 21] on icon "publish" at bounding box center [1100, 21] width 19 height 19
